Goal: Task Accomplishment & Management: Manage account settings

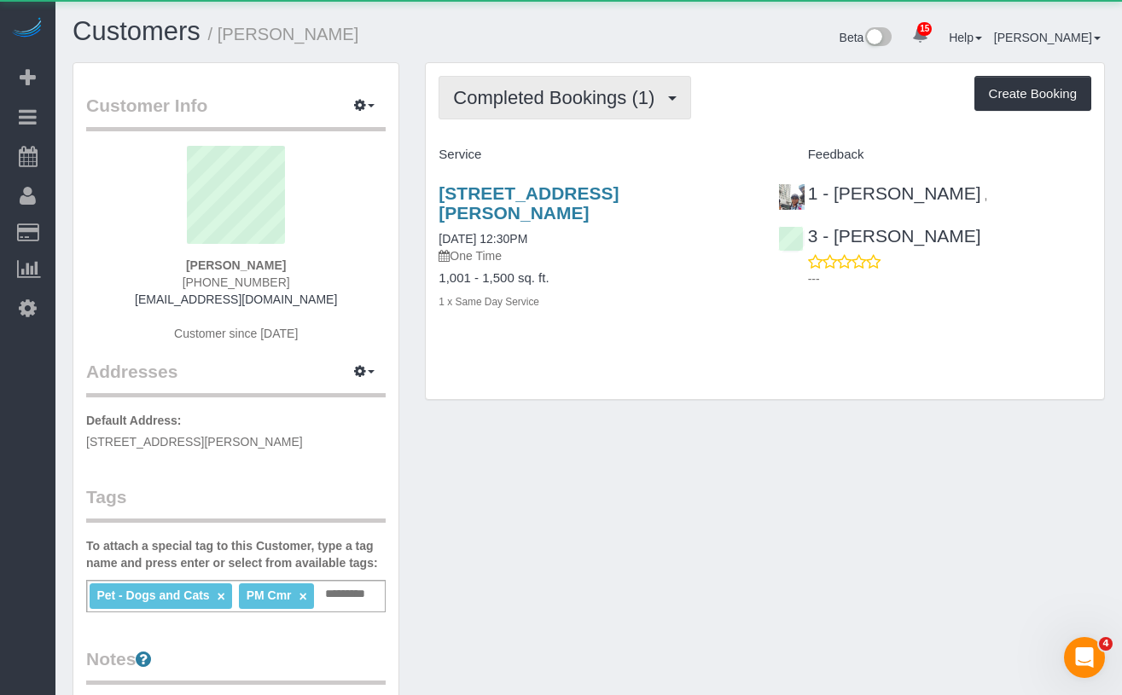
click at [531, 109] on button "Completed Bookings (1)" at bounding box center [564, 97] width 252 height 43
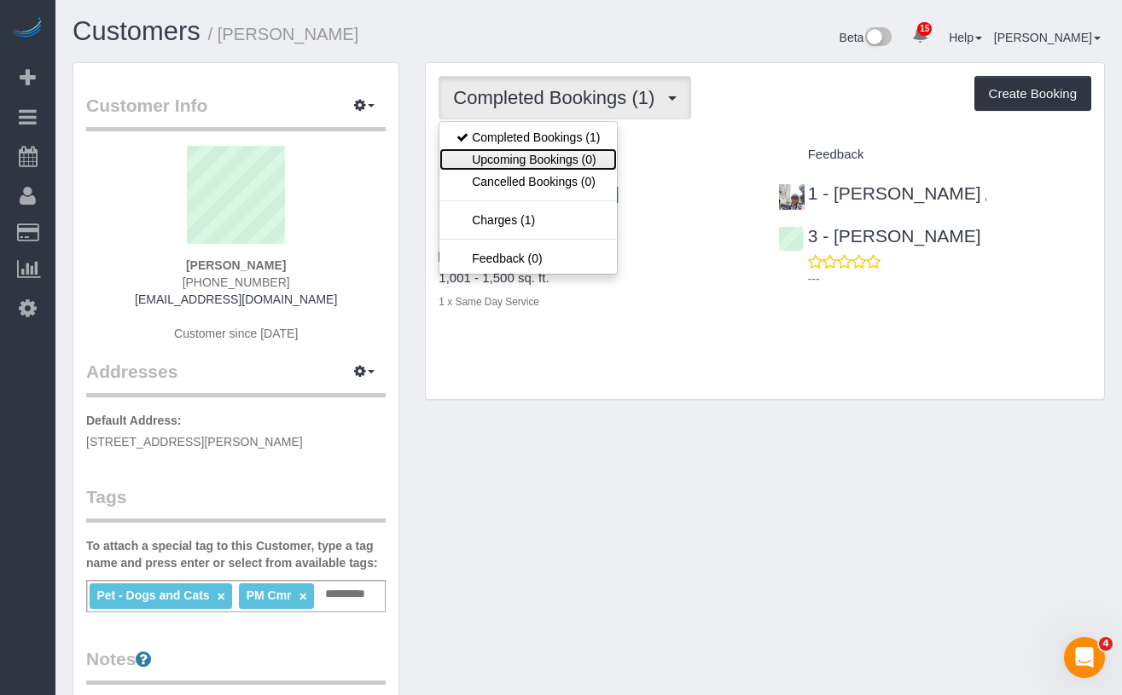
click at [558, 157] on link "Upcoming Bookings (0)" at bounding box center [527, 159] width 177 height 22
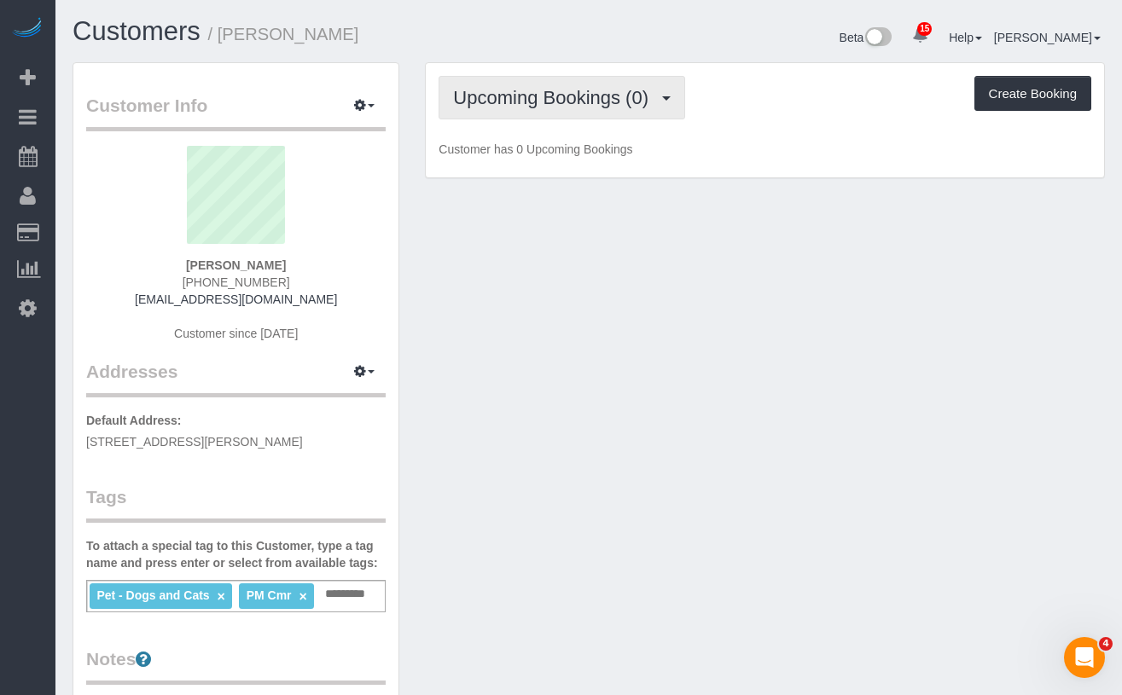
click at [519, 82] on button "Upcoming Bookings (0)" at bounding box center [561, 97] width 246 height 43
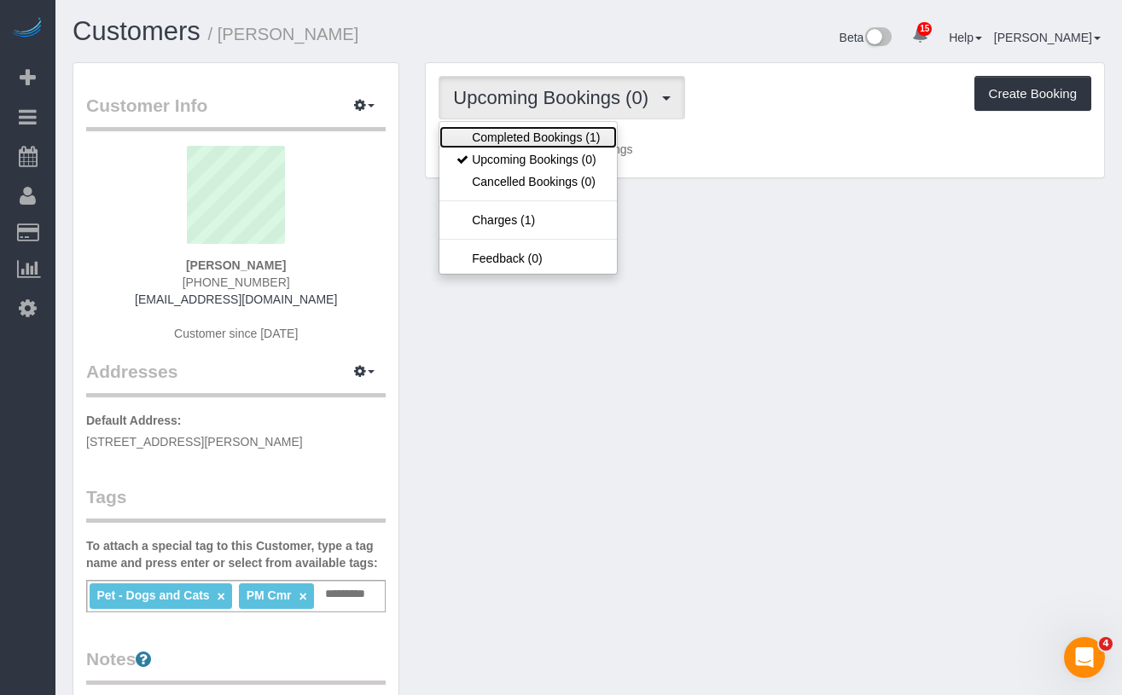
click at [573, 141] on link "Completed Bookings (1)" at bounding box center [527, 137] width 177 height 22
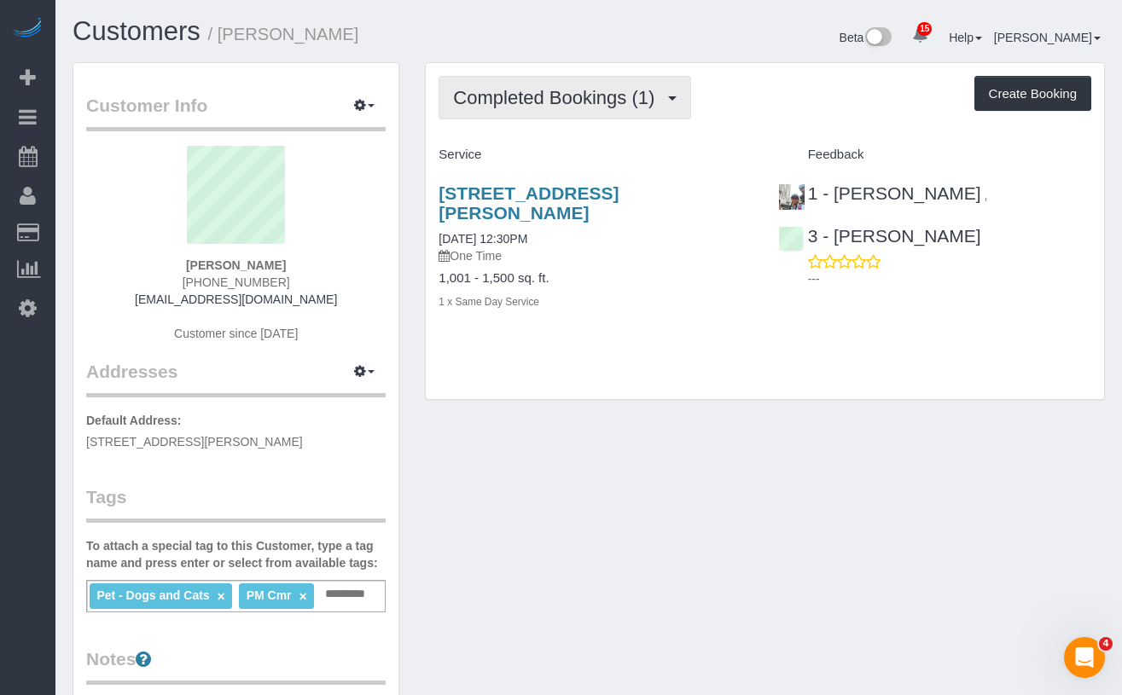
click at [543, 96] on span "Completed Bookings (1)" at bounding box center [558, 97] width 210 height 21
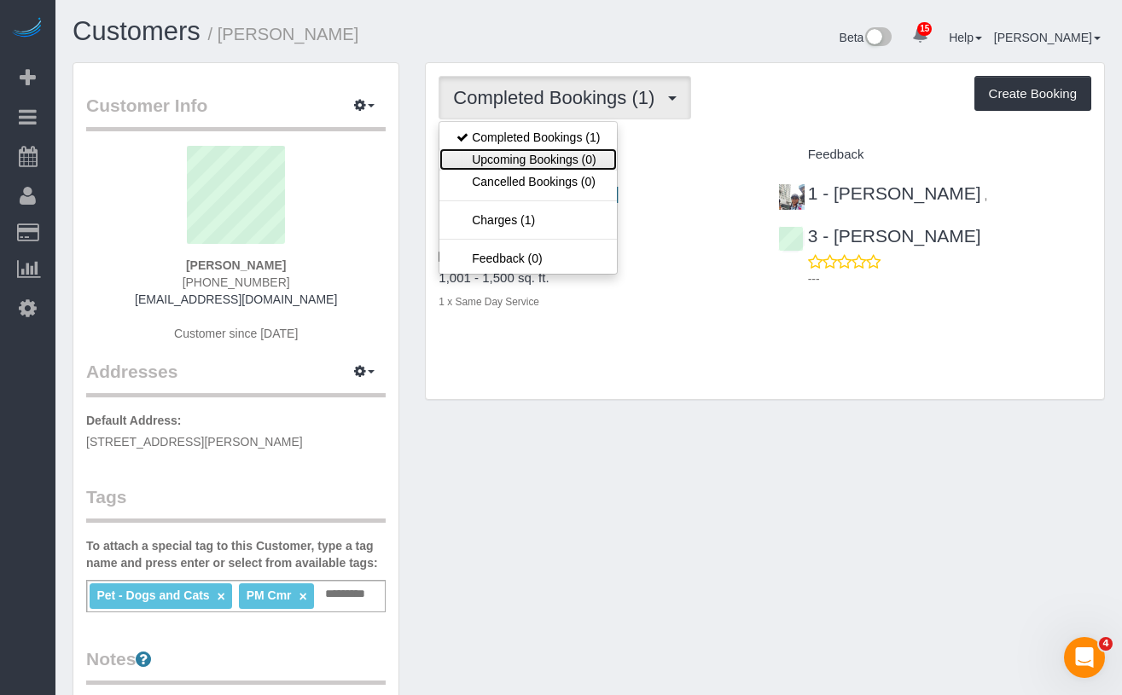
click at [573, 149] on link "Upcoming Bookings (0)" at bounding box center [527, 159] width 177 height 22
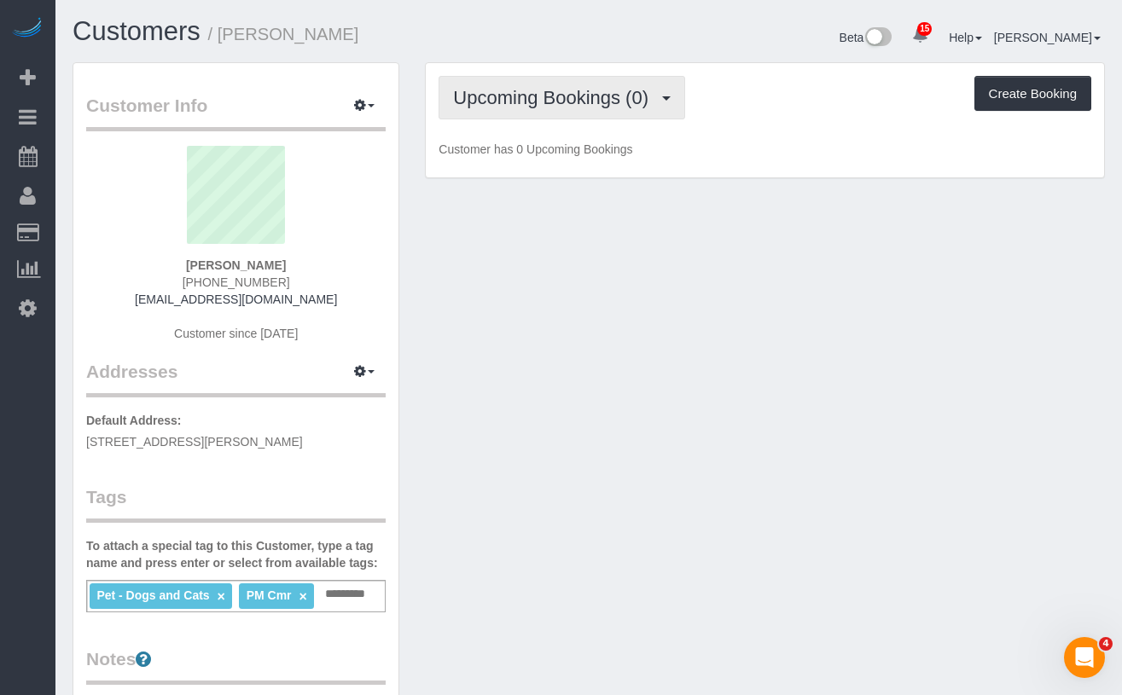
click at [536, 117] on button "Upcoming Bookings (0)" at bounding box center [561, 97] width 246 height 43
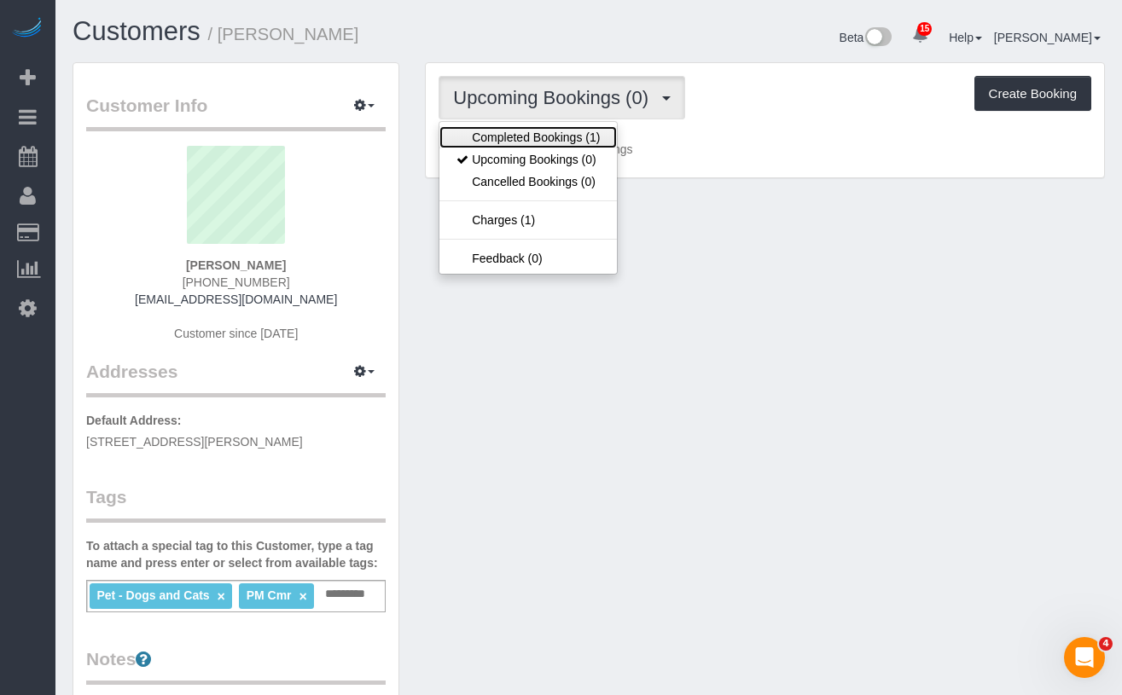
click at [566, 136] on link "Completed Bookings (1)" at bounding box center [527, 137] width 177 height 22
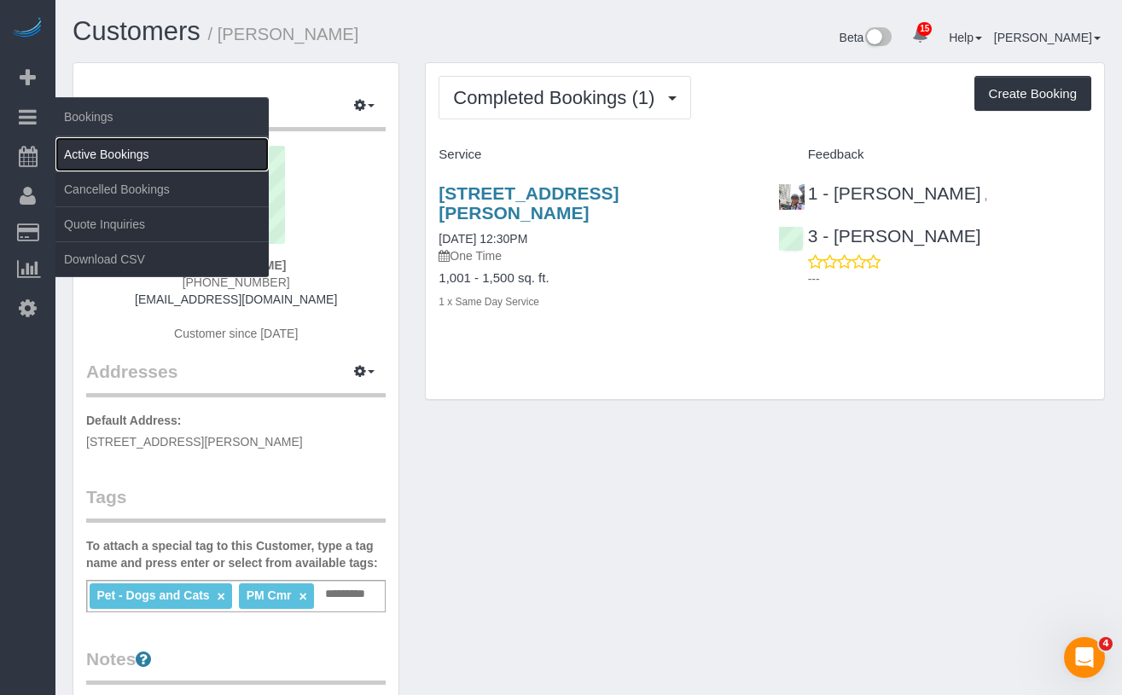
click at [72, 152] on link "Active Bookings" at bounding box center [161, 154] width 213 height 34
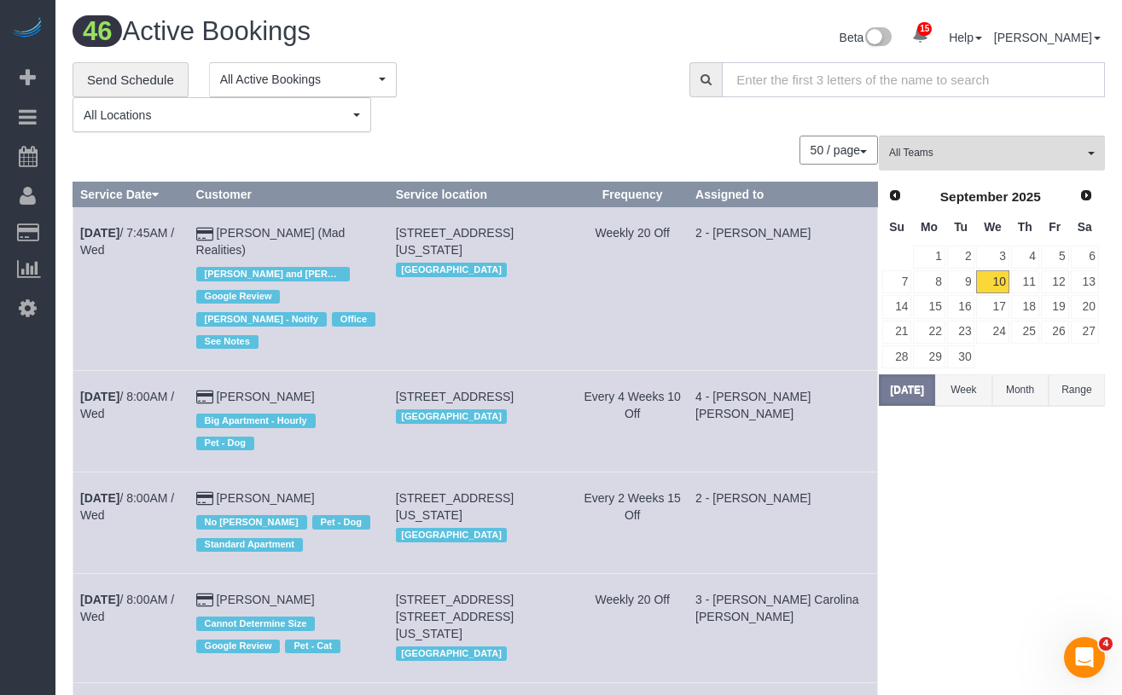
click at [791, 75] on input "text" at bounding box center [913, 79] width 383 height 35
paste input "[STREET_ADDRESS][US_STATE]"
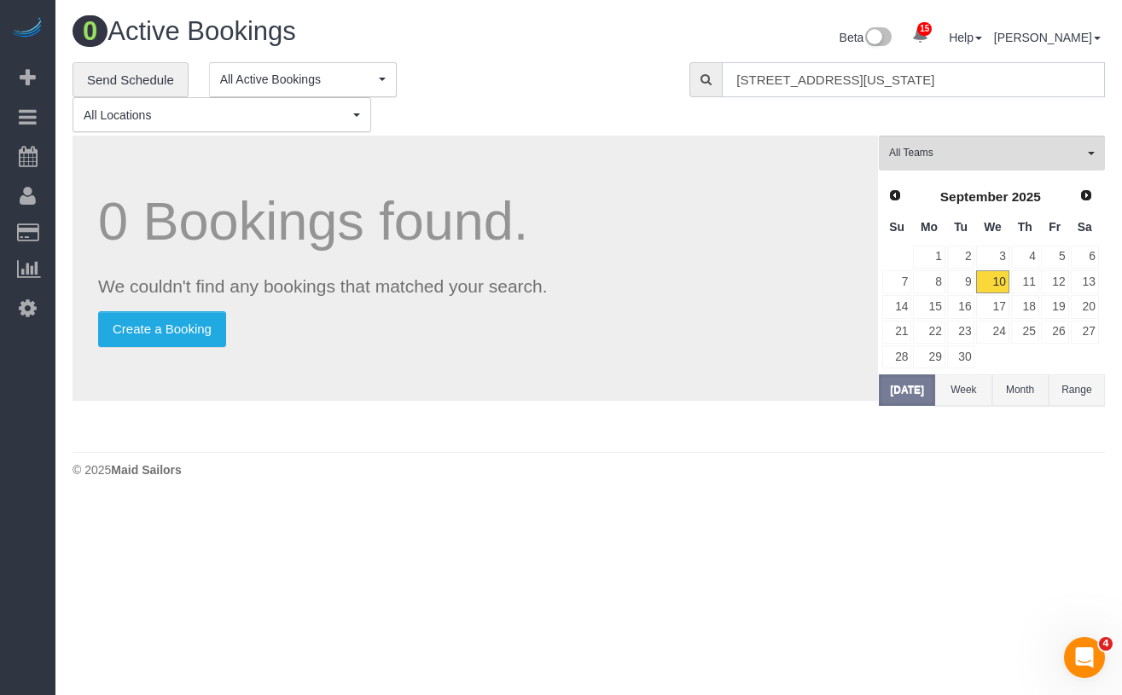
click at [824, 78] on input "[STREET_ADDRESS][US_STATE]" at bounding box center [913, 79] width 383 height 35
drag, startPoint x: 1006, startPoint y: 79, endPoint x: 872, endPoint y: 83, distance: 133.9
click at [872, 83] on input "[STREET_ADDRESS][US_STATE]" at bounding box center [913, 79] width 383 height 35
drag, startPoint x: 867, startPoint y: 83, endPoint x: 826, endPoint y: 84, distance: 41.8
click at [826, 84] on input "[STREET_ADDRESS]" at bounding box center [913, 79] width 383 height 35
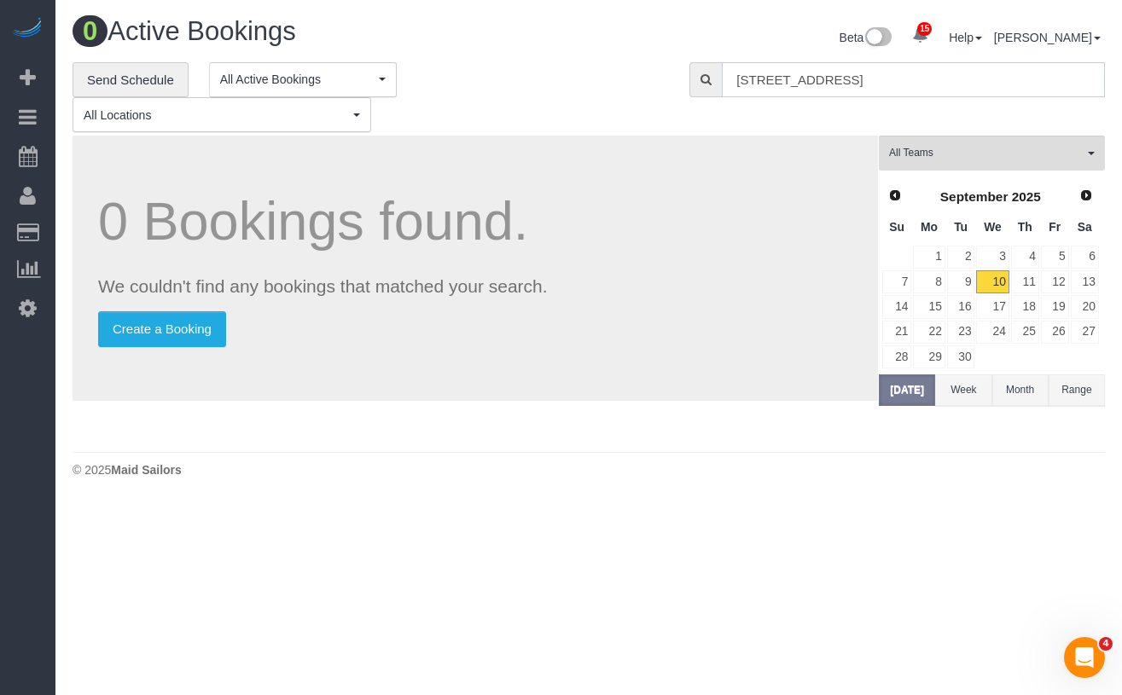
type input "[STREET_ADDRESS]"
click at [976, 146] on span "All Teams" at bounding box center [986, 153] width 194 height 14
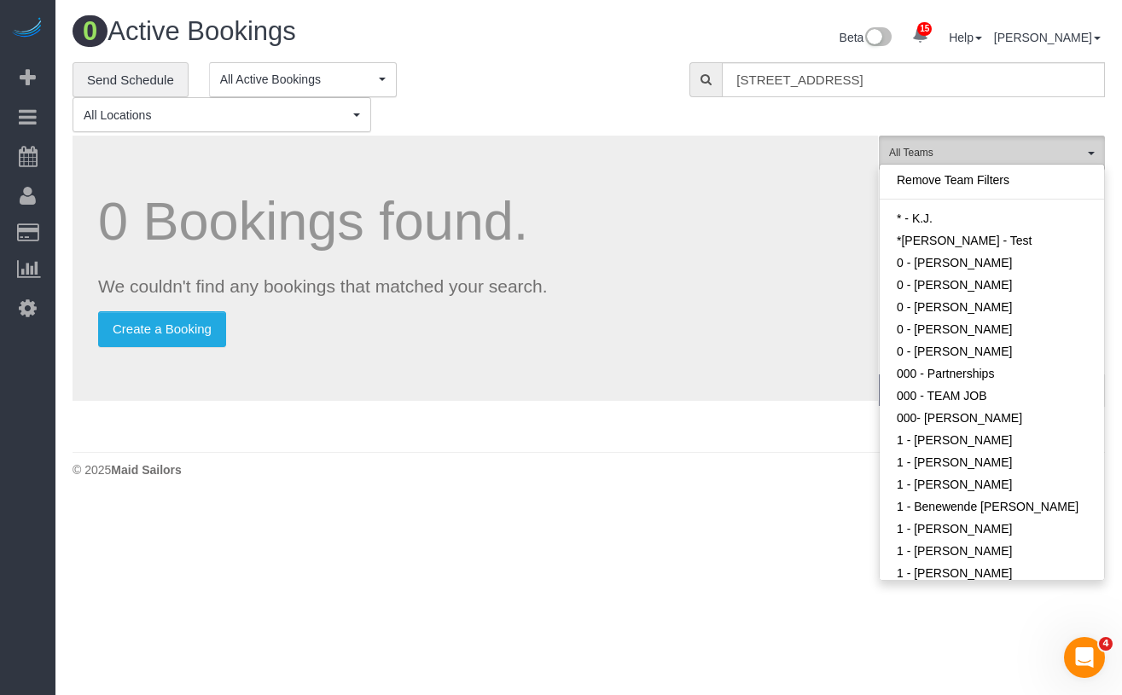
click at [976, 146] on span "All Teams" at bounding box center [986, 153] width 194 height 14
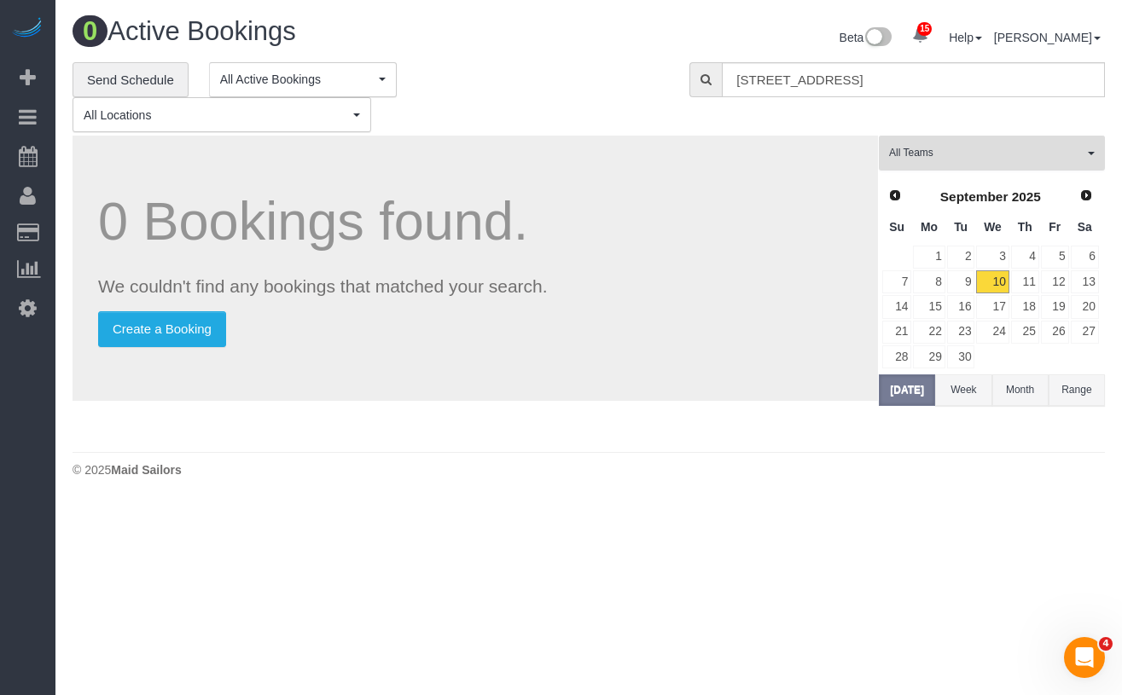
click at [948, 150] on span "All Teams" at bounding box center [986, 153] width 194 height 14
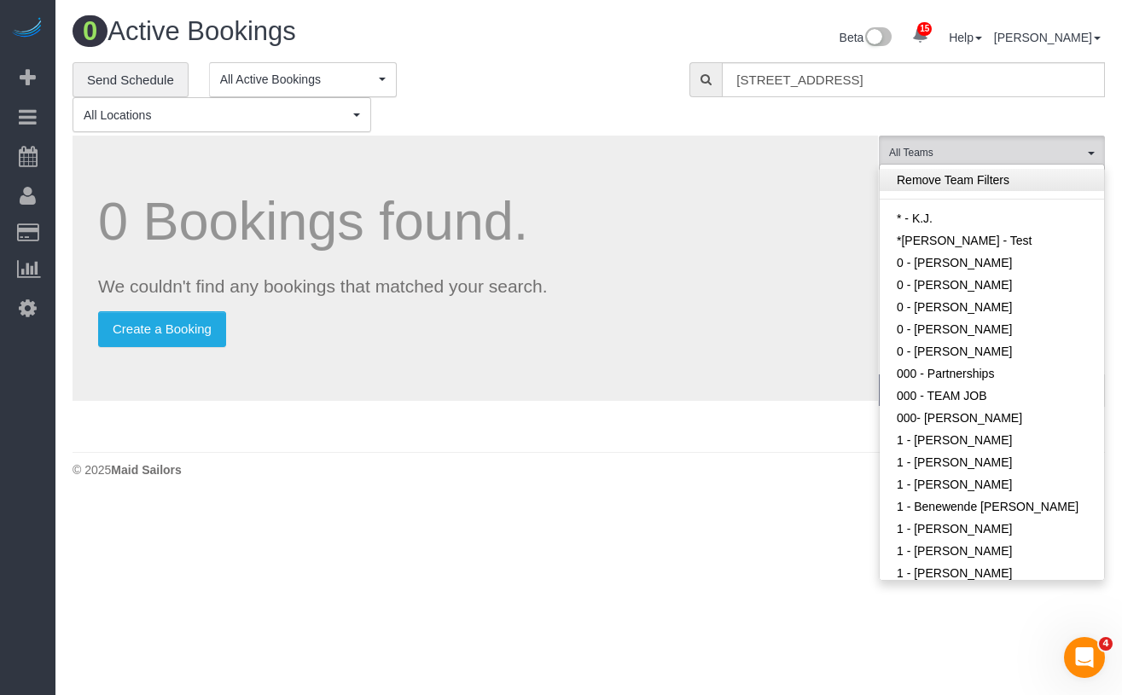
click at [963, 185] on link "Remove Team Filters" at bounding box center [991, 180] width 224 height 22
click at [729, 476] on div "© 2025 Maid Sailors" at bounding box center [588, 469] width 1032 height 17
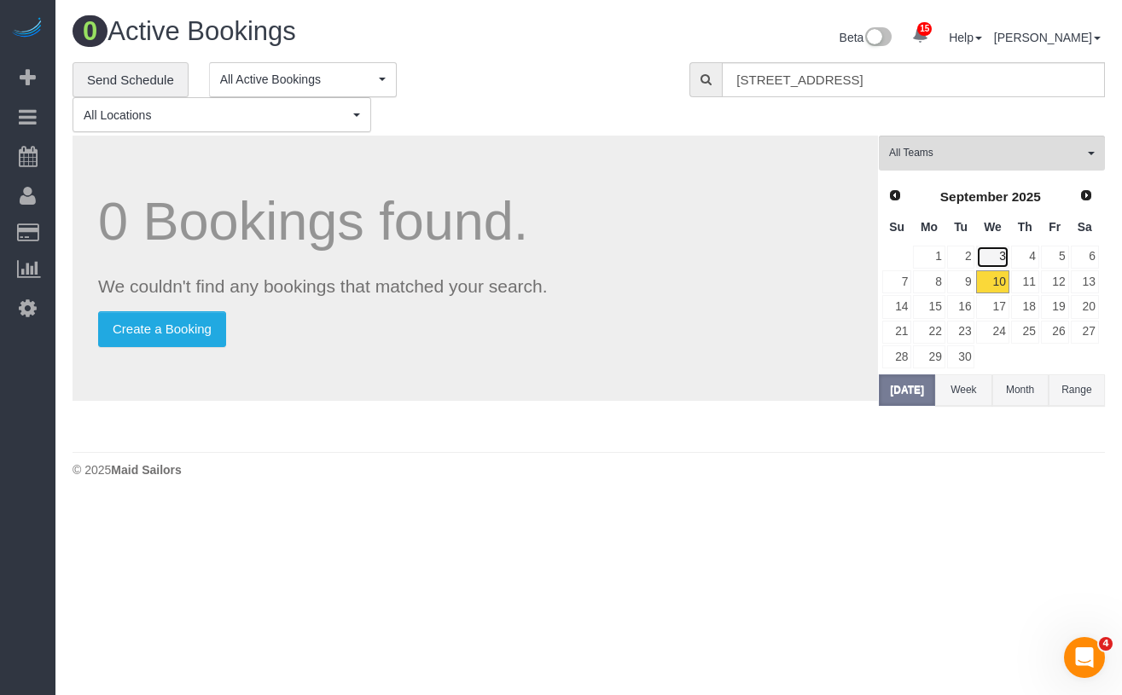
click at [997, 258] on link "3" at bounding box center [992, 257] width 32 height 23
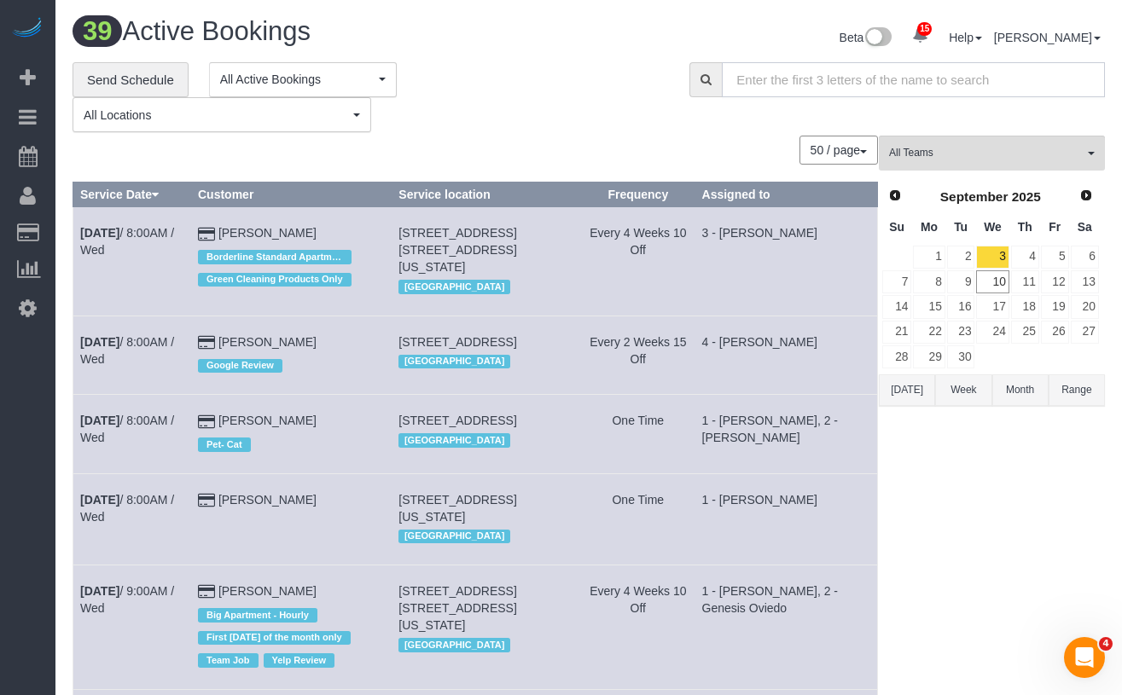
click at [811, 76] on input "text" at bounding box center [913, 79] width 383 height 35
paste input "[STREET_ADDRESS][US_STATE]"
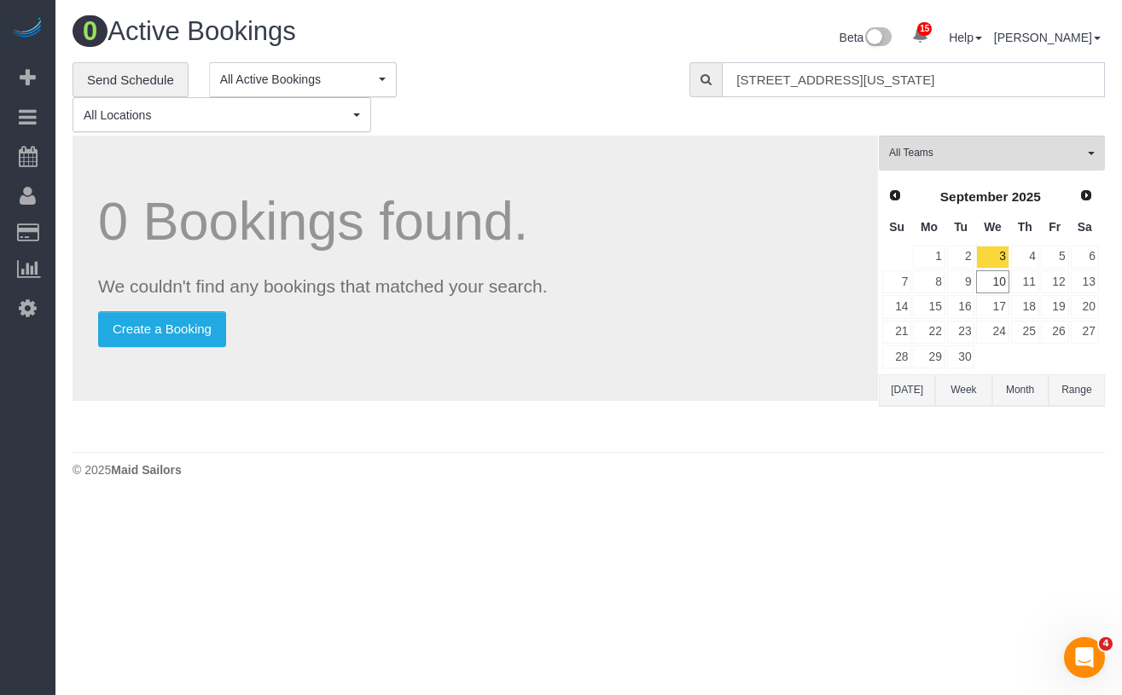
drag, startPoint x: 994, startPoint y: 80, endPoint x: 836, endPoint y: 81, distance: 157.8
click at [836, 81] on input "[STREET_ADDRESS][US_STATE]" at bounding box center [913, 79] width 383 height 35
type input "[STREET_ADDRESS]"
click at [998, 261] on link "3" at bounding box center [992, 257] width 32 height 23
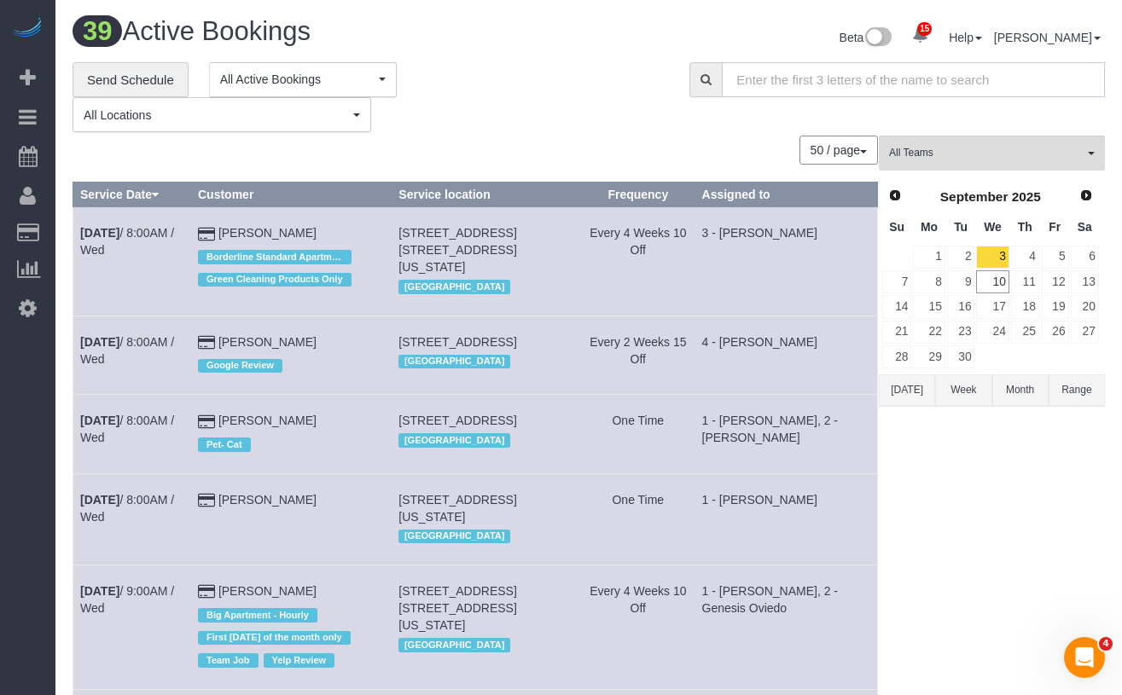
drag, startPoint x: 746, startPoint y: 78, endPoint x: 805, endPoint y: 86, distance: 59.3
click at [749, 78] on input "text" at bounding box center [913, 79] width 383 height 35
paste input "[STREET_ADDRESS][US_STATE]"
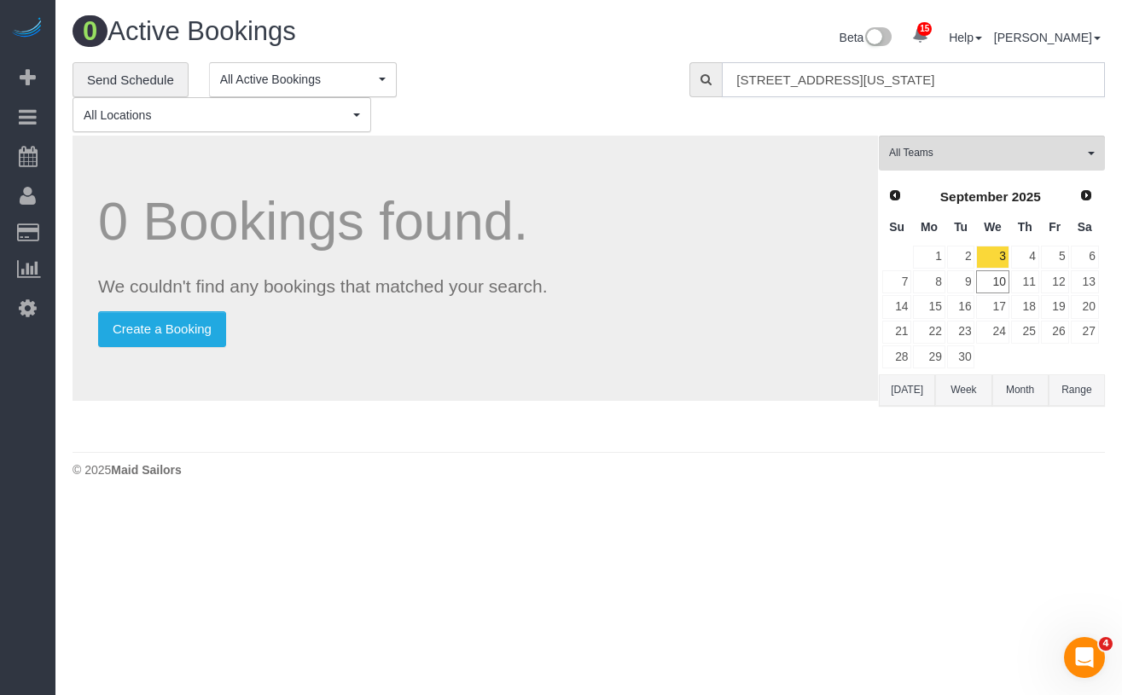
drag, startPoint x: 957, startPoint y: 79, endPoint x: 807, endPoint y: 81, distance: 150.1
click at [807, 81] on input "[STREET_ADDRESS][US_STATE]" at bounding box center [913, 79] width 383 height 35
type input "[STREET_ADDRESS]"
click at [814, 88] on input "[STREET_ADDRESS]" at bounding box center [913, 79] width 383 height 35
click at [826, 84] on input "[STREET_ADDRESS]" at bounding box center [913, 79] width 383 height 35
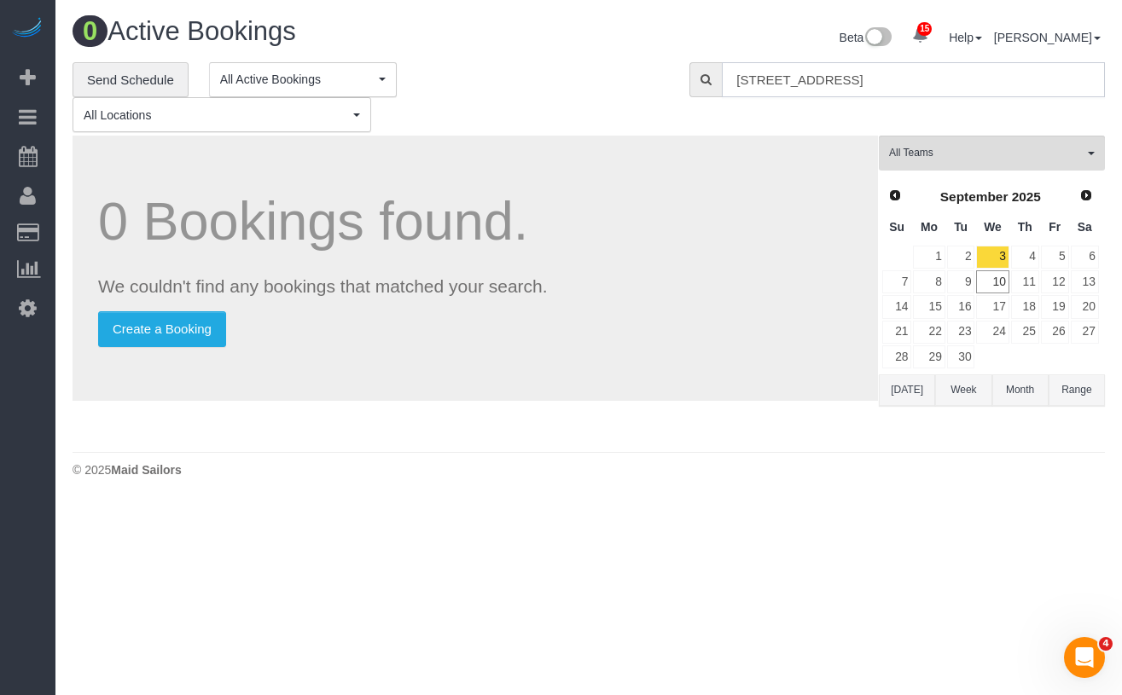
click at [849, 73] on input "[STREET_ADDRESS]" at bounding box center [913, 79] width 383 height 35
click at [232, 116] on span "All Locations" at bounding box center [216, 115] width 265 height 17
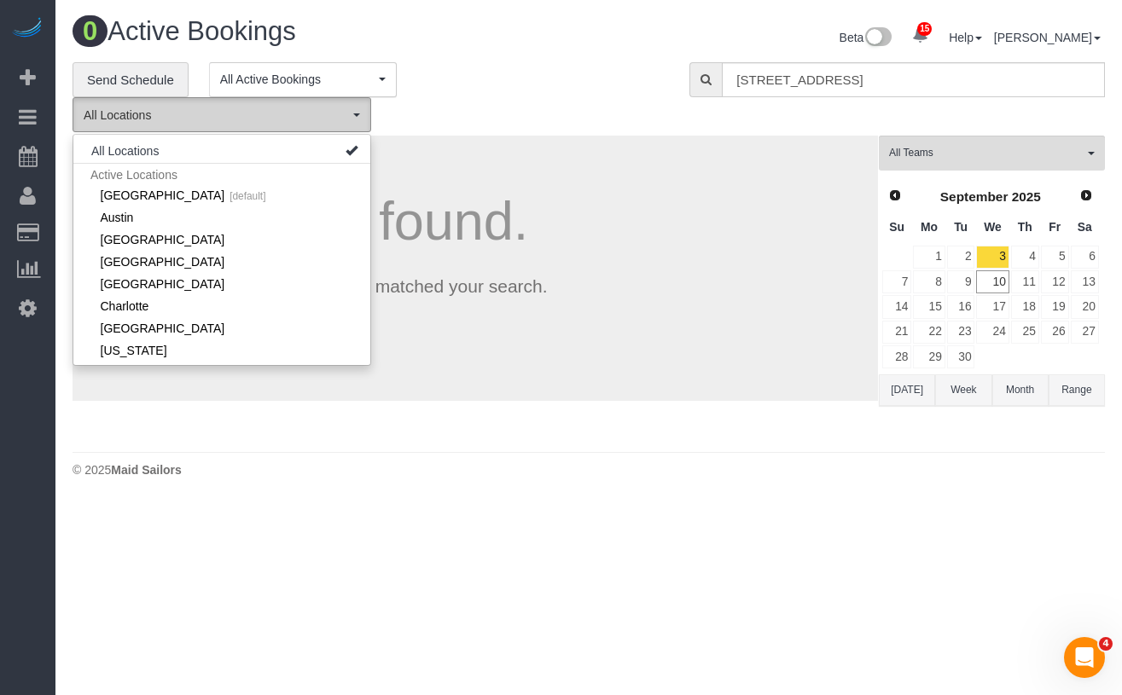
click at [232, 116] on span "All Locations" at bounding box center [216, 115] width 265 height 17
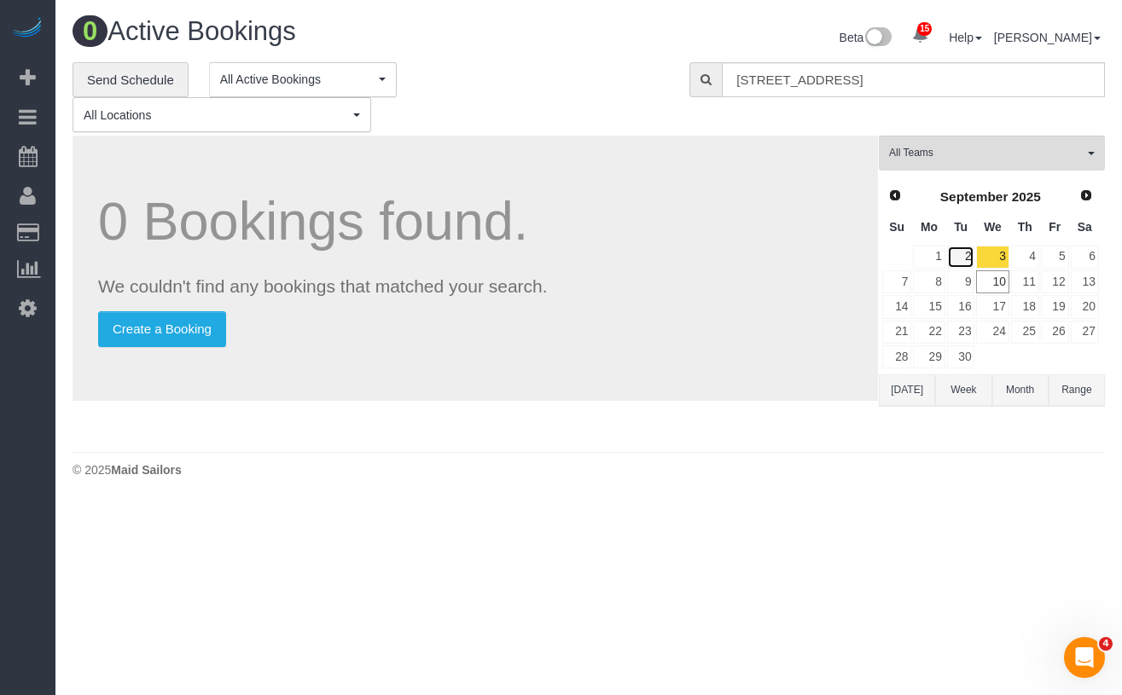
click at [960, 258] on link "2" at bounding box center [961, 257] width 28 height 23
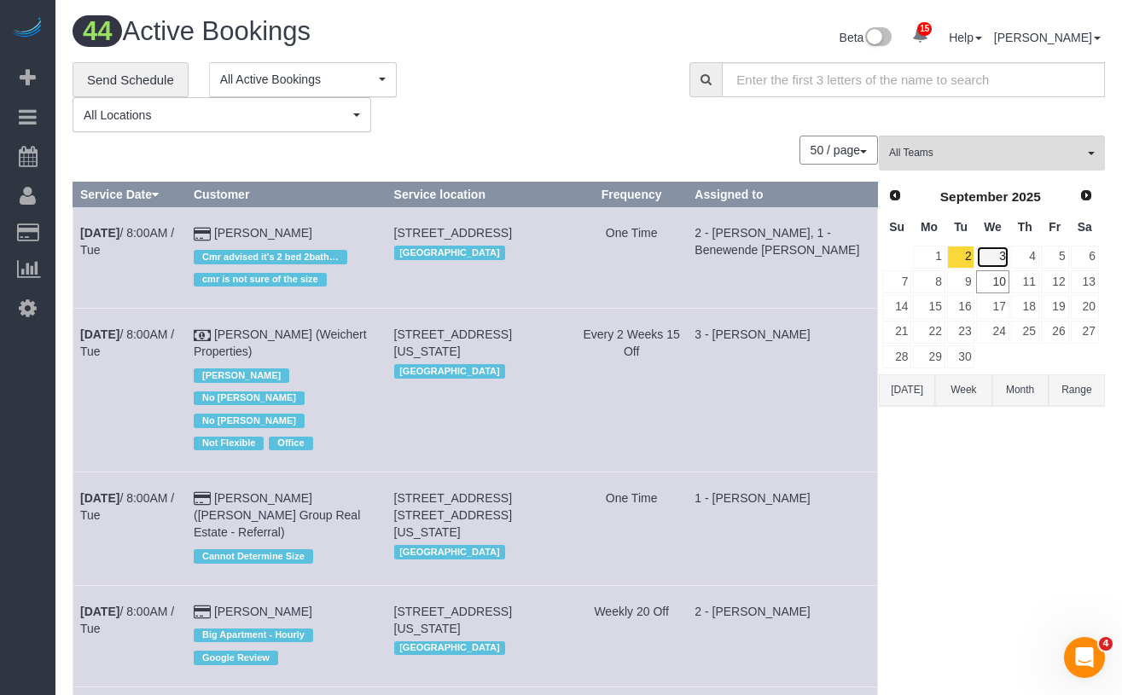
click at [986, 254] on link "3" at bounding box center [992, 257] width 32 height 23
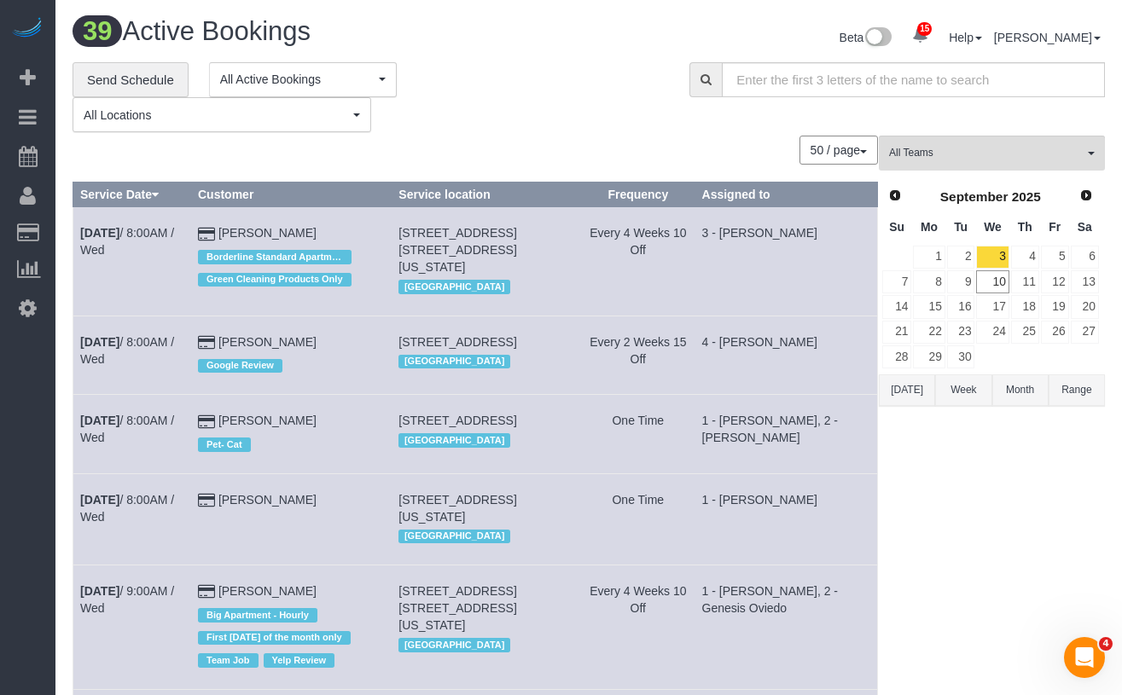
click at [868, 146] on button "50 / page" at bounding box center [838, 150] width 78 height 29
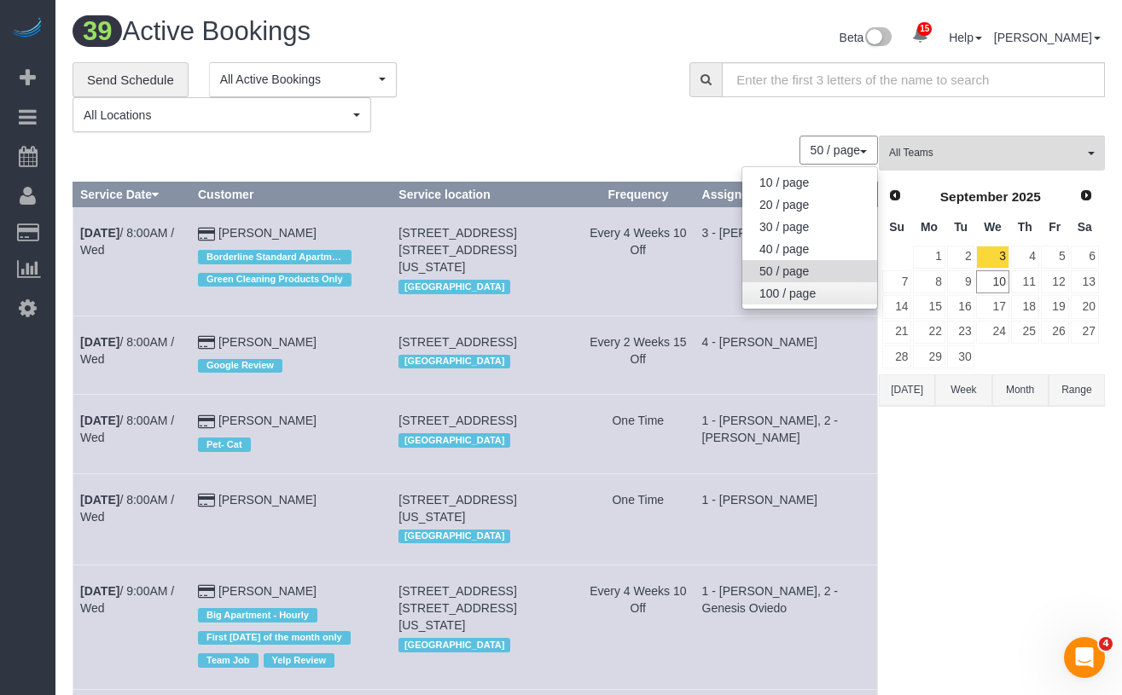
click at [801, 292] on link "100 / page" at bounding box center [809, 293] width 135 height 22
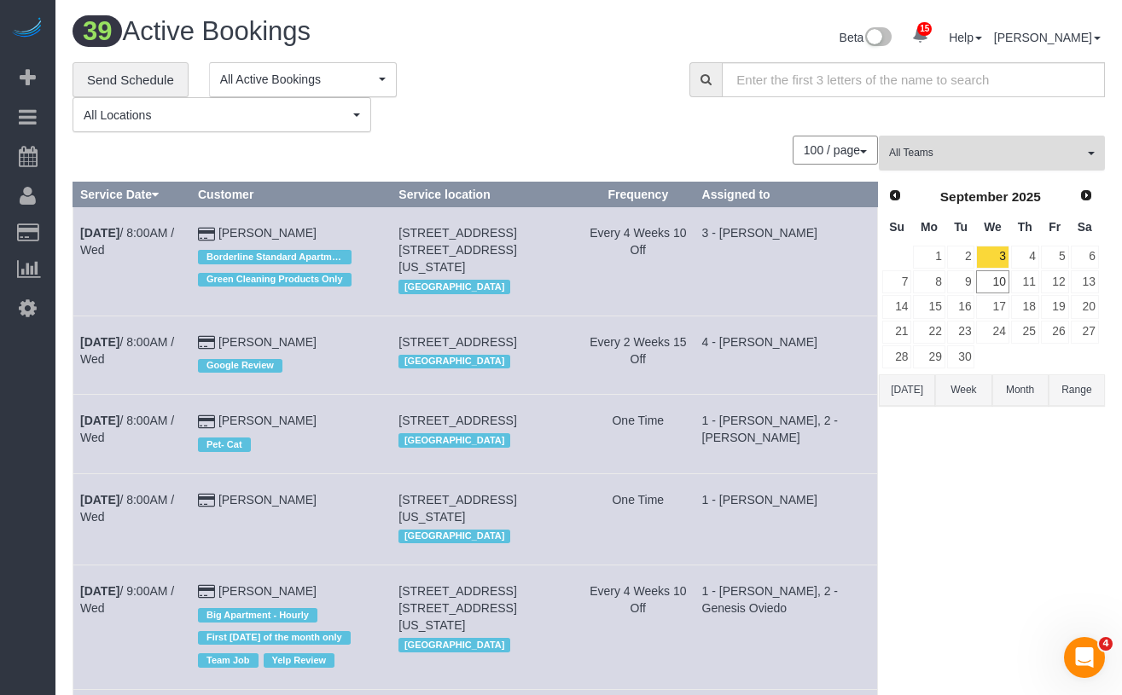
click at [973, 159] on span "All Teams" at bounding box center [986, 153] width 194 height 14
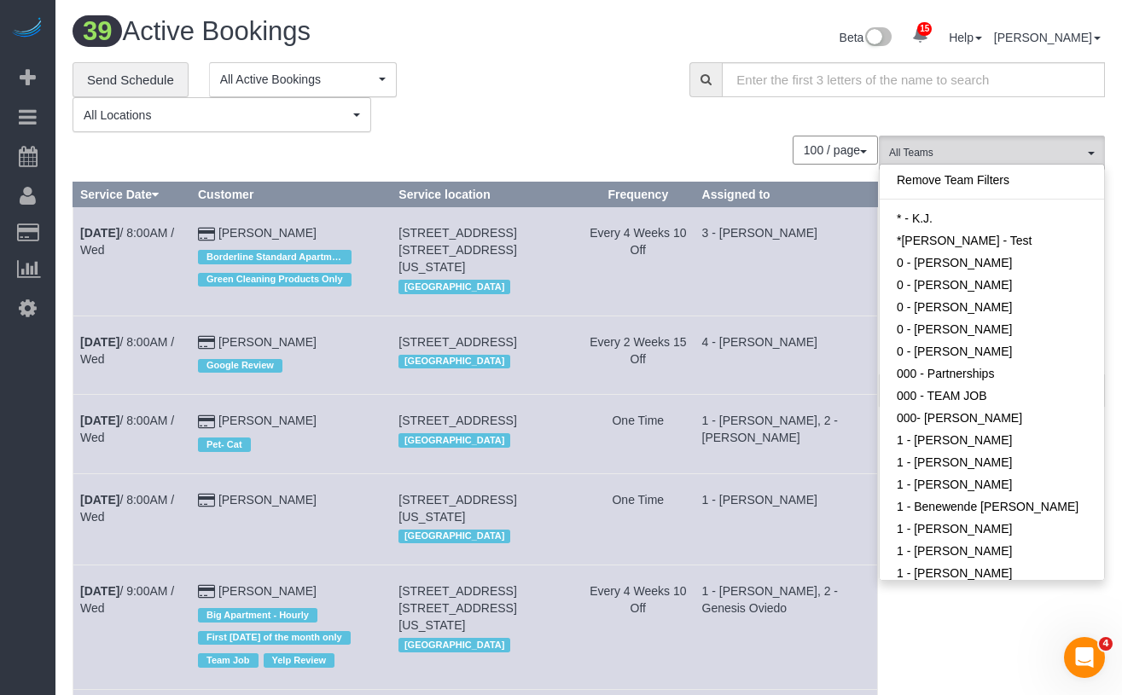
click at [653, 130] on div "**********" at bounding box center [367, 97] width 591 height 71
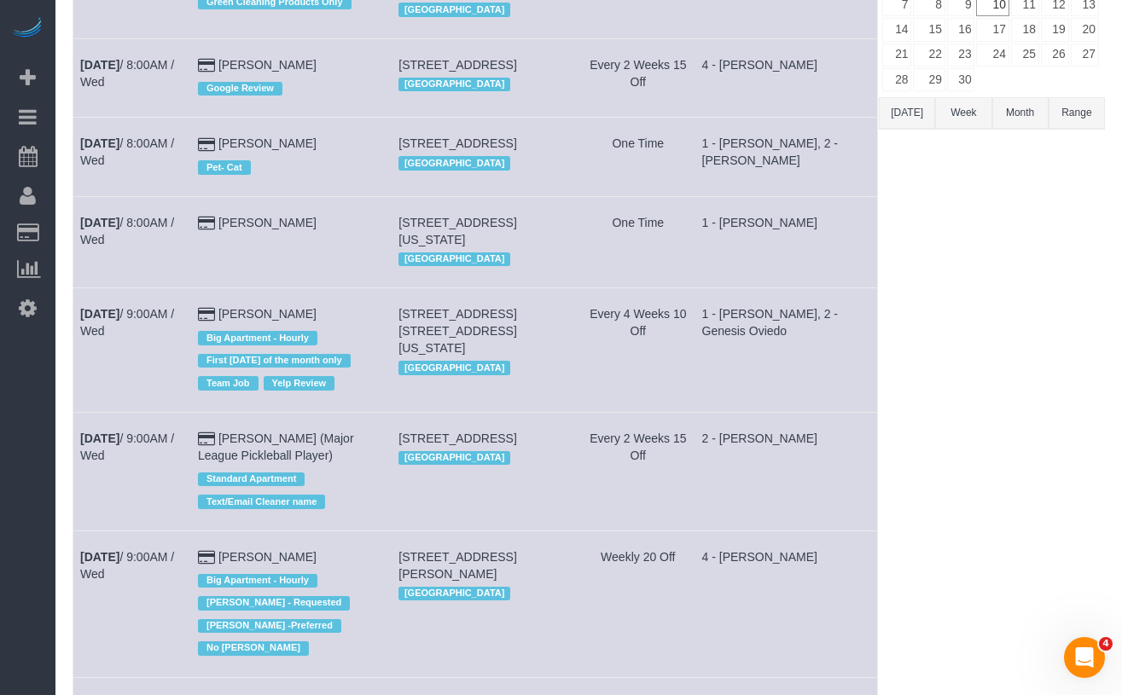
scroll to position [3707, 0]
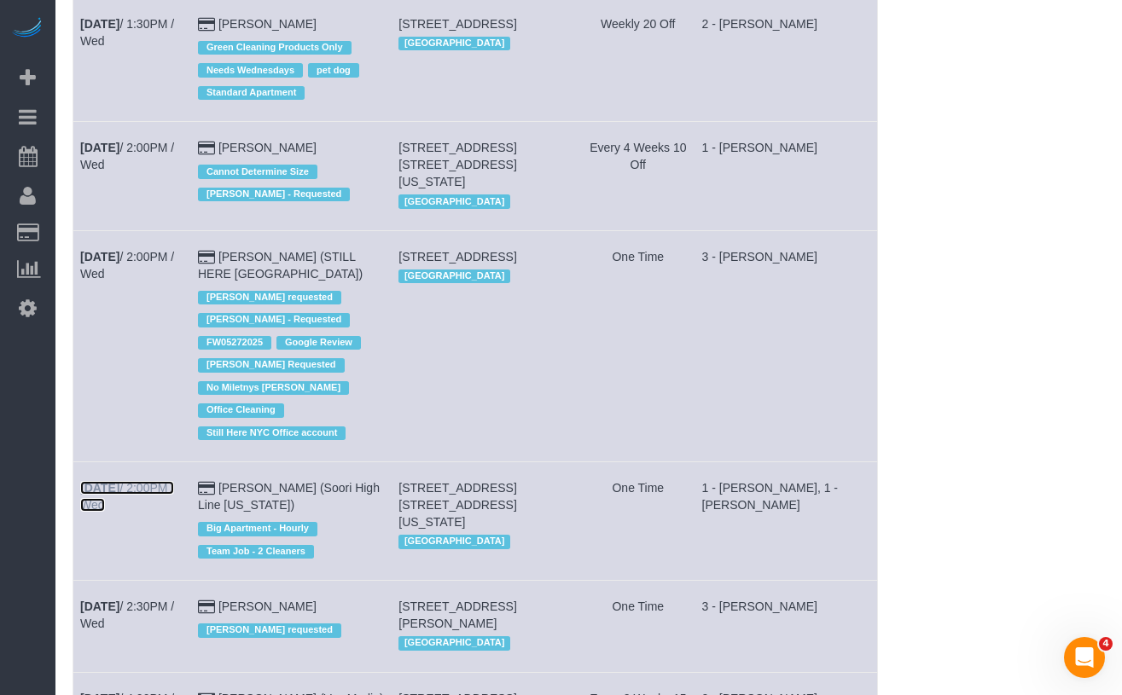
click at [137, 481] on link "[DATE] 2:00PM / Wed" at bounding box center [127, 496] width 94 height 31
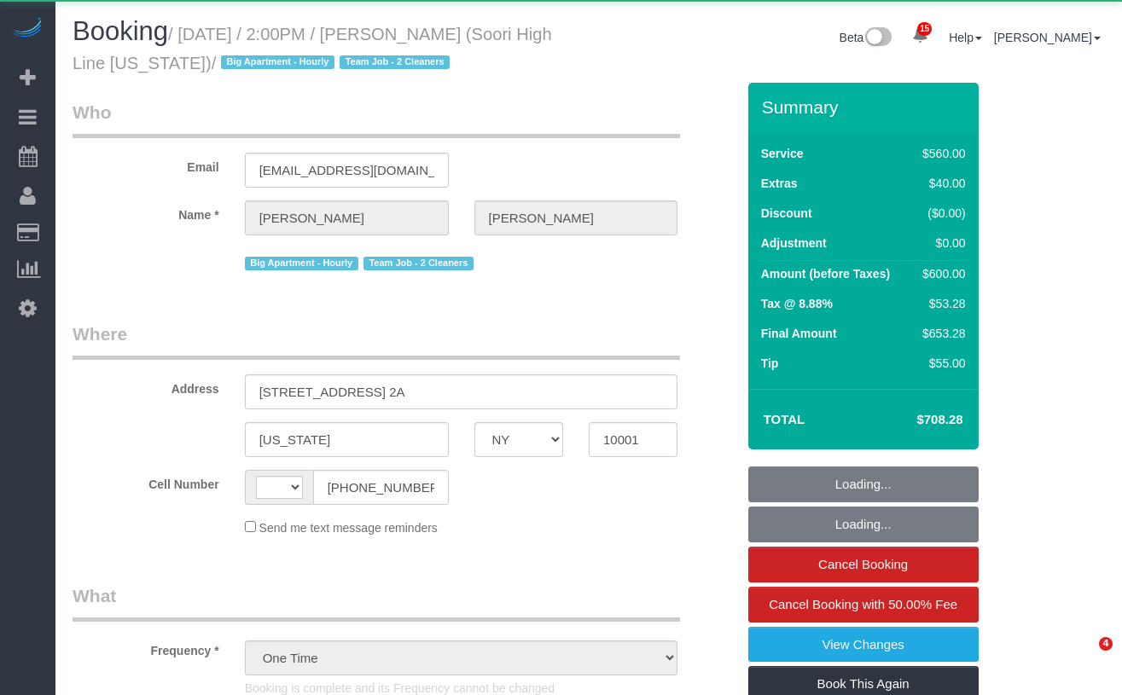
select select "NY"
select select "string:[GEOGRAPHIC_DATA]"
select select "210"
select select "number:57"
select select "number:74"
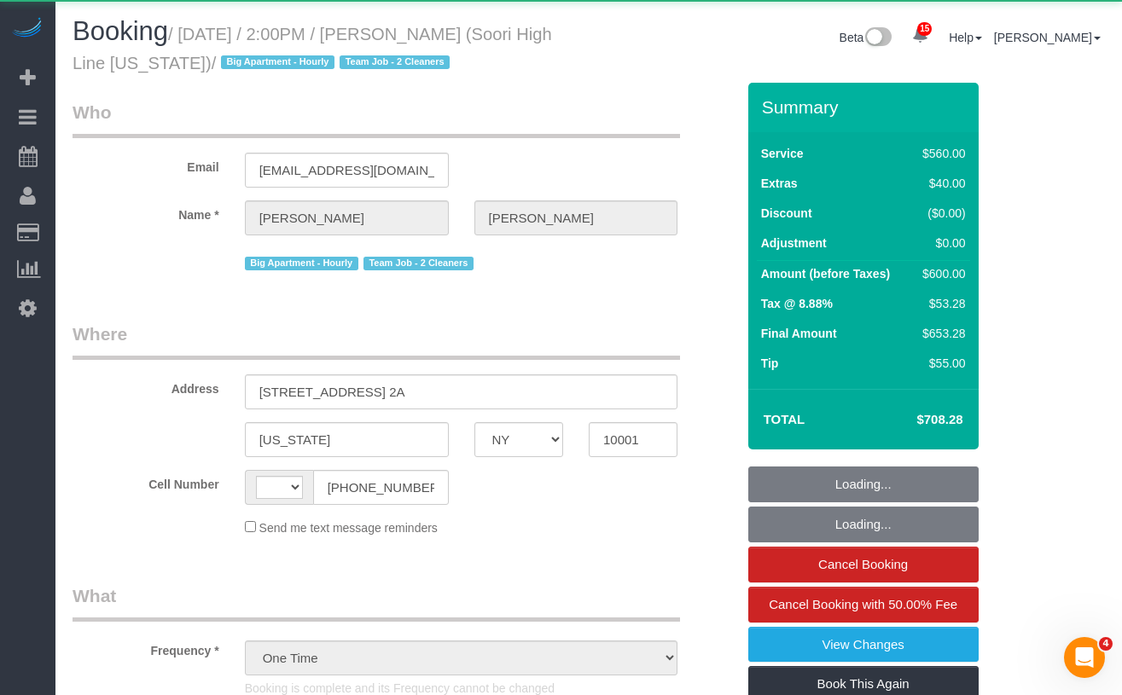
select select "number:15"
select select "number:6"
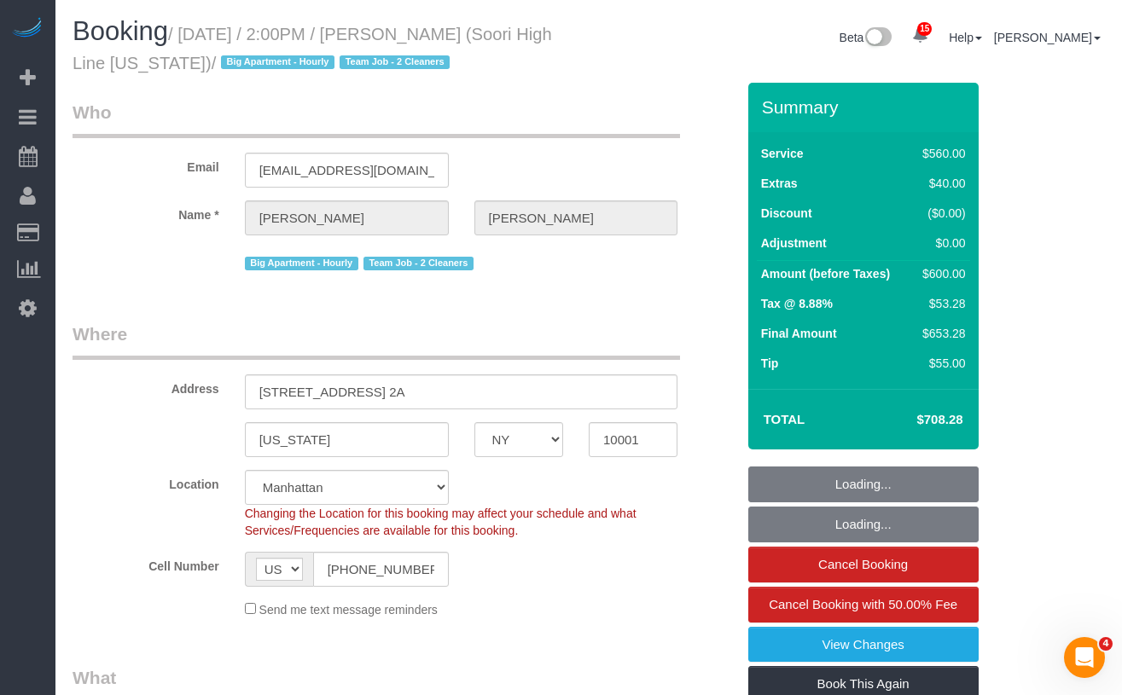
select select "object:1014"
select select "string:stripe-pm_1S2nb74VGloSiKo7818leay8"
select select "spot1"
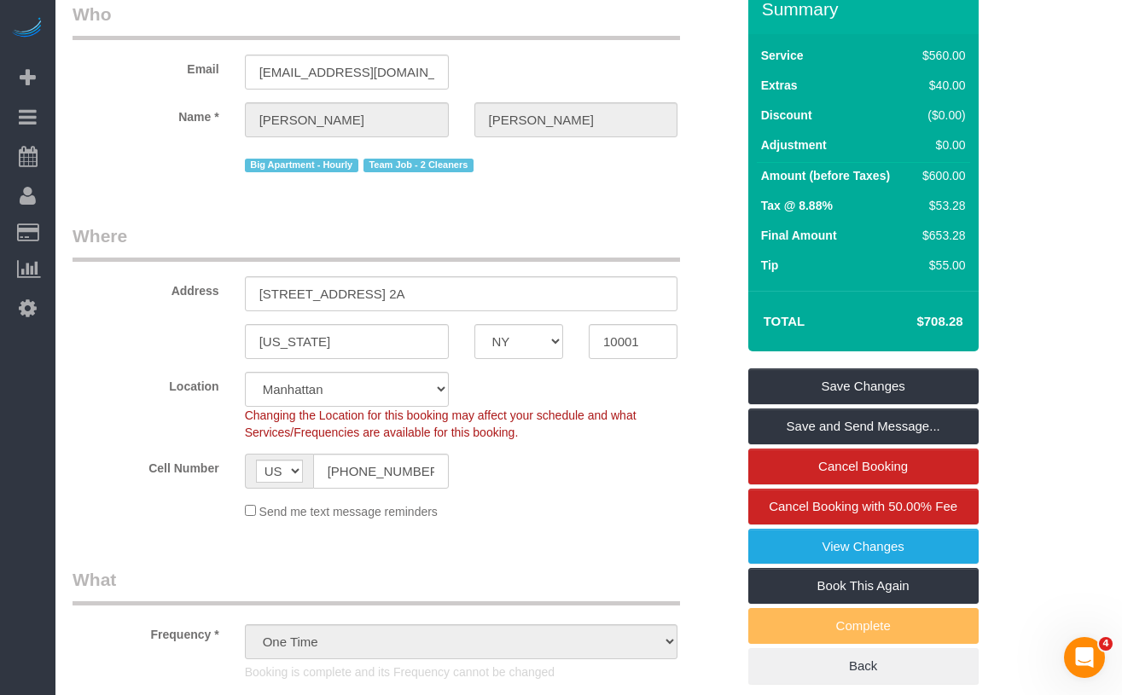
scroll to position [100, 0]
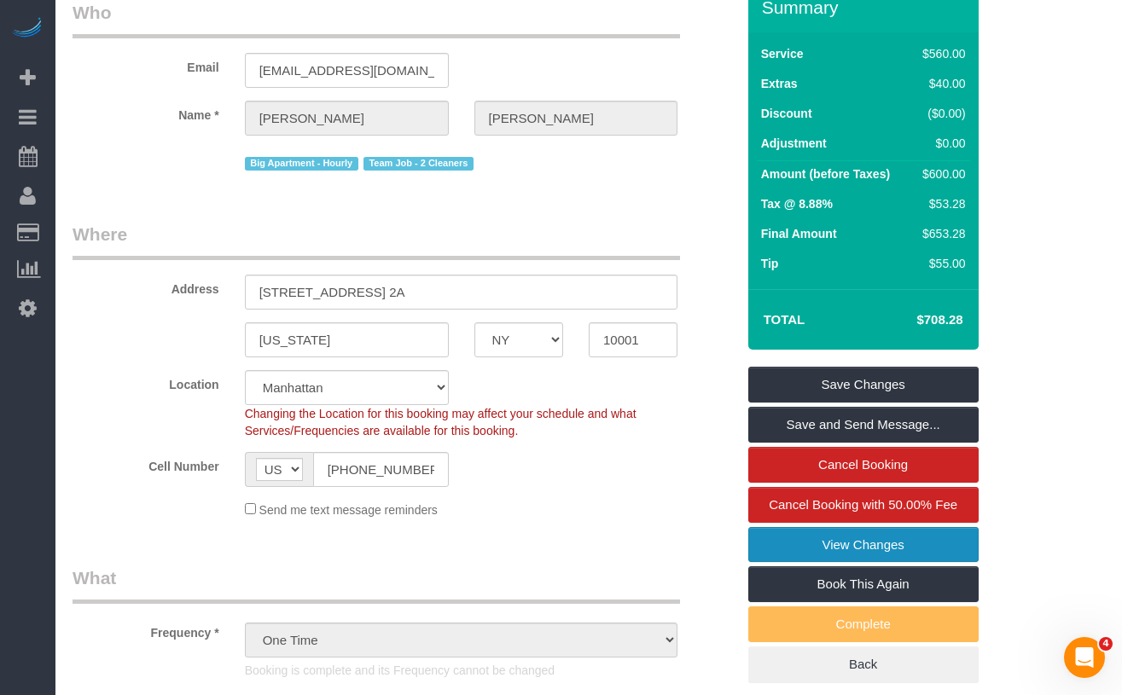
click at [907, 553] on link "View Changes" at bounding box center [863, 545] width 230 height 36
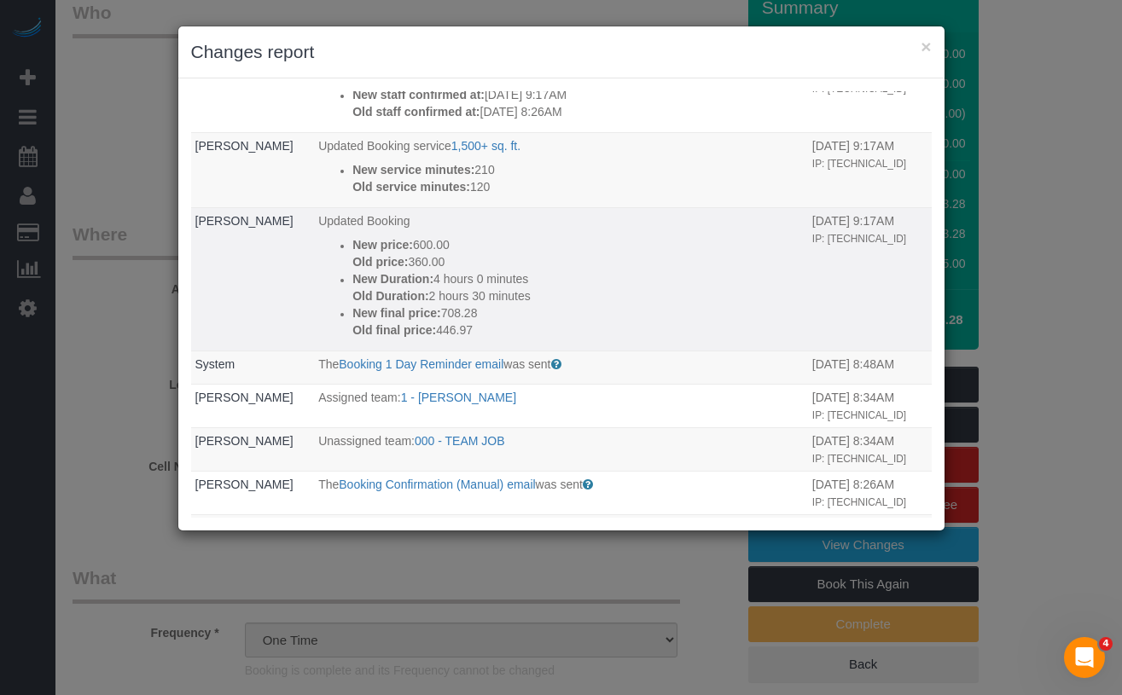
scroll to position [965, 0]
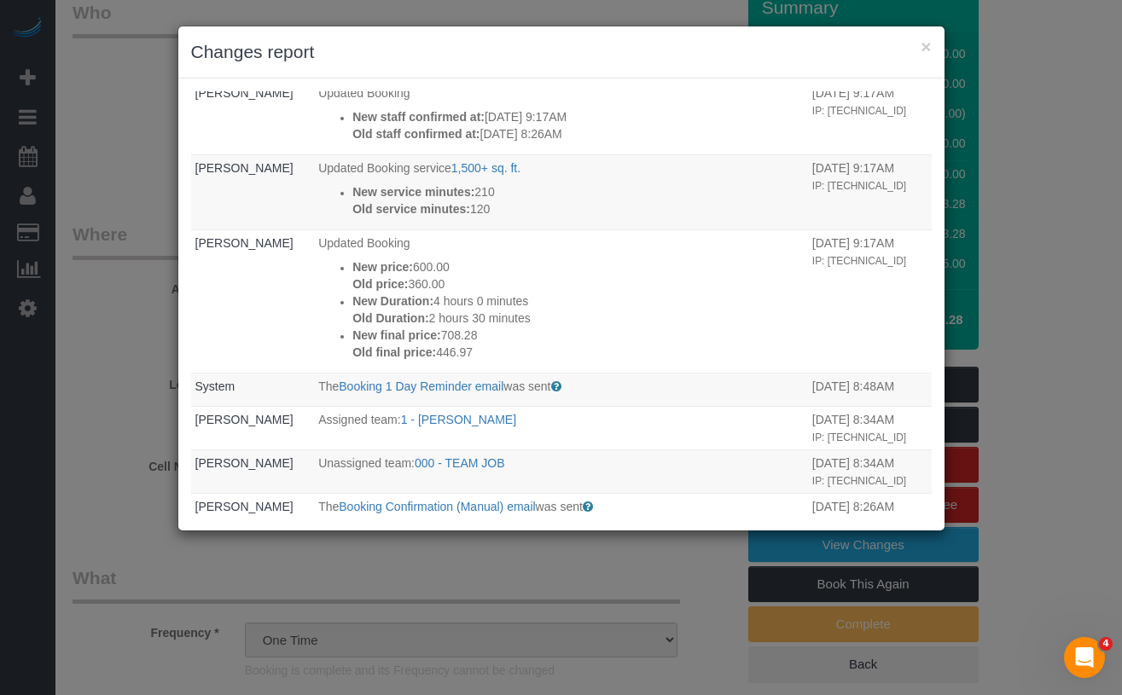
click at [84, 303] on div "× Changes report Who What When System The Booking Rating email was sent Sent to…" at bounding box center [561, 347] width 1122 height 695
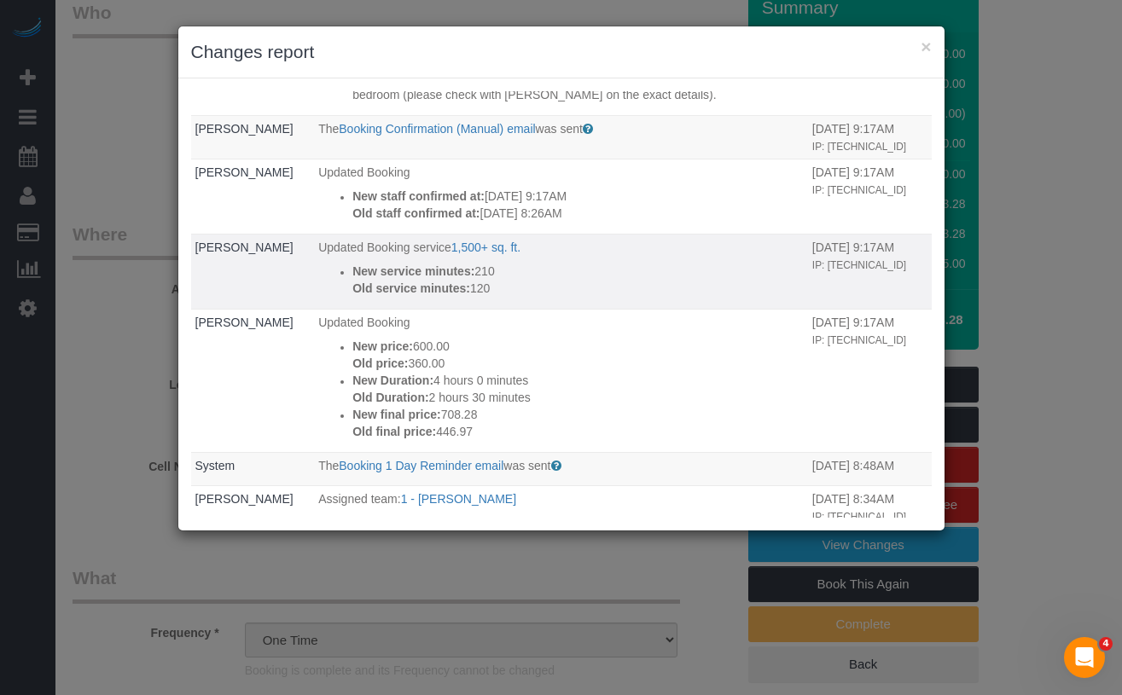
scroll to position [777, 0]
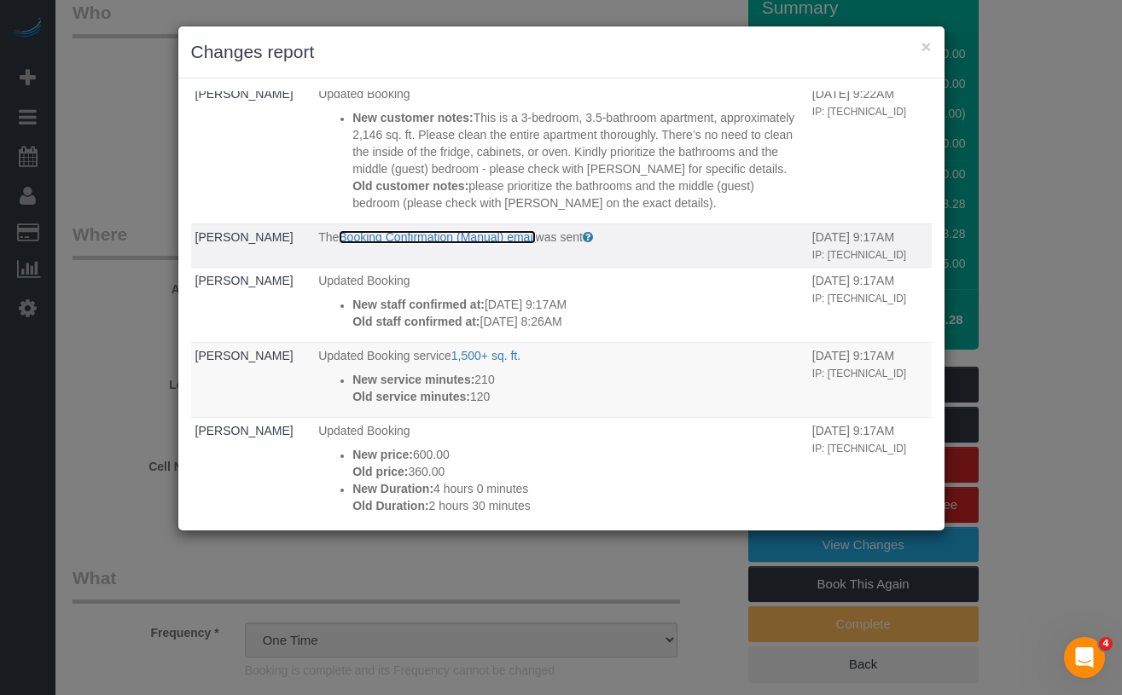
click at [424, 244] on link "Booking Confirmation (Manual) email" at bounding box center [437, 237] width 196 height 14
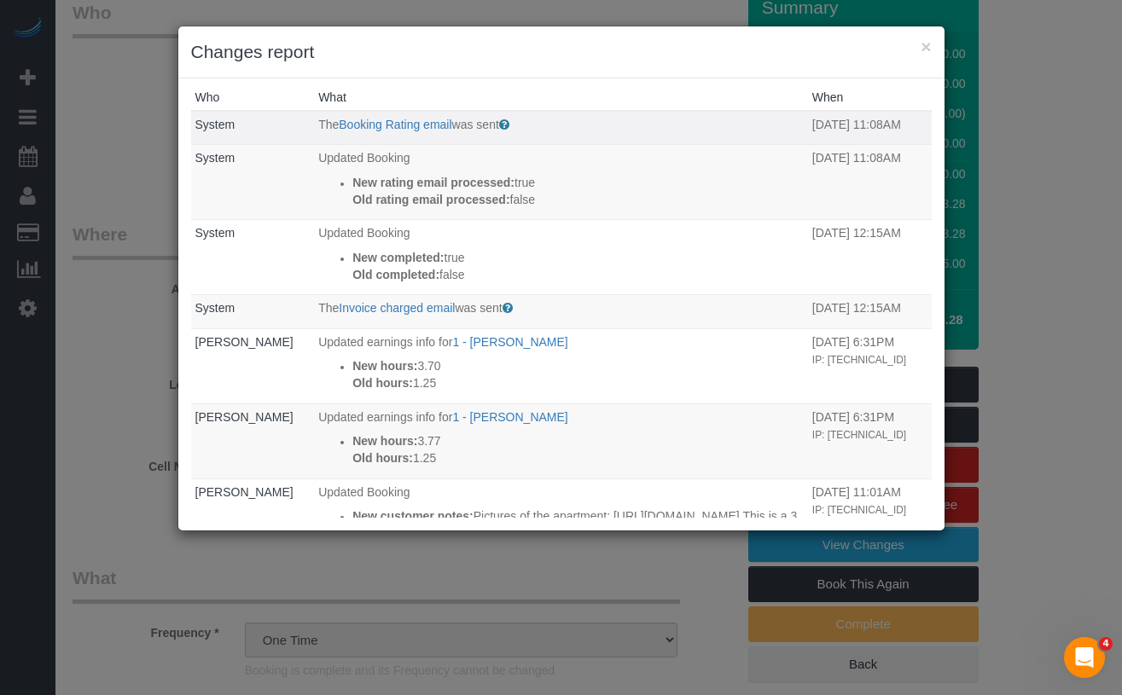
scroll to position [0, 0]
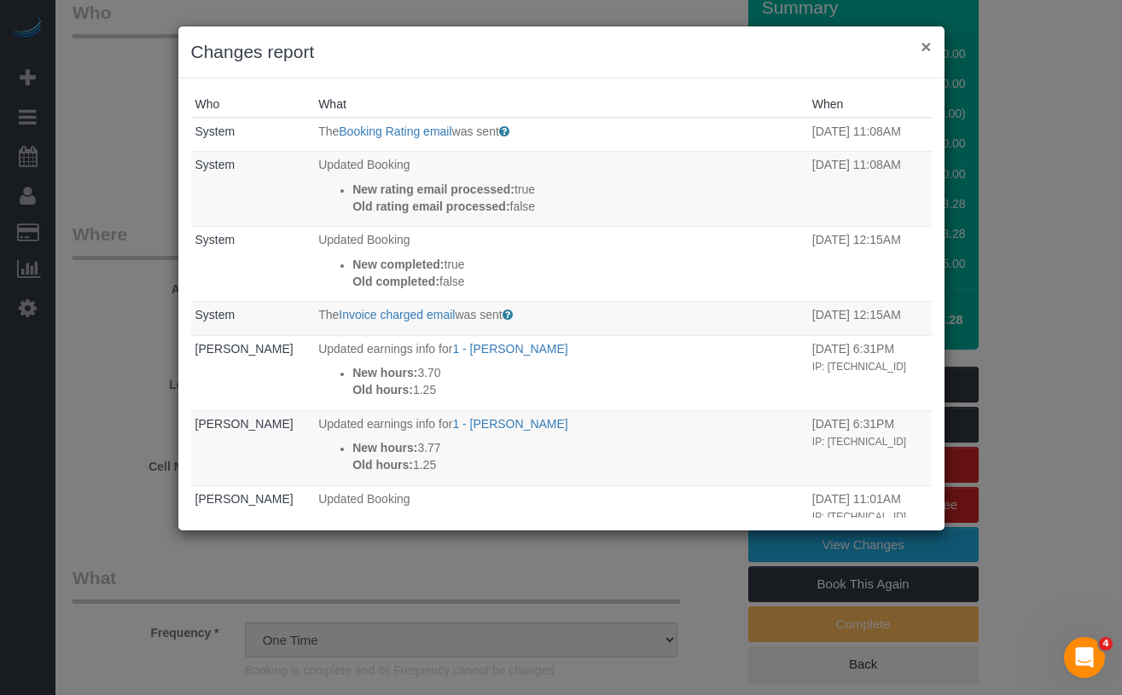
click at [930, 49] on button "×" at bounding box center [925, 47] width 10 height 18
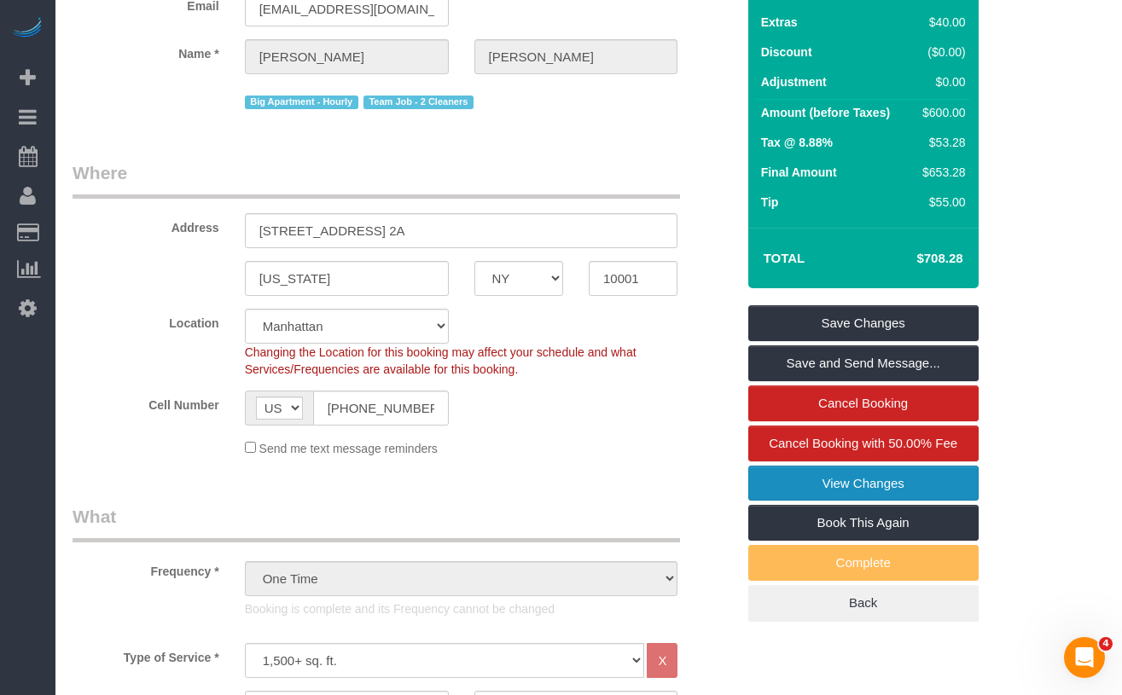
scroll to position [163, 0]
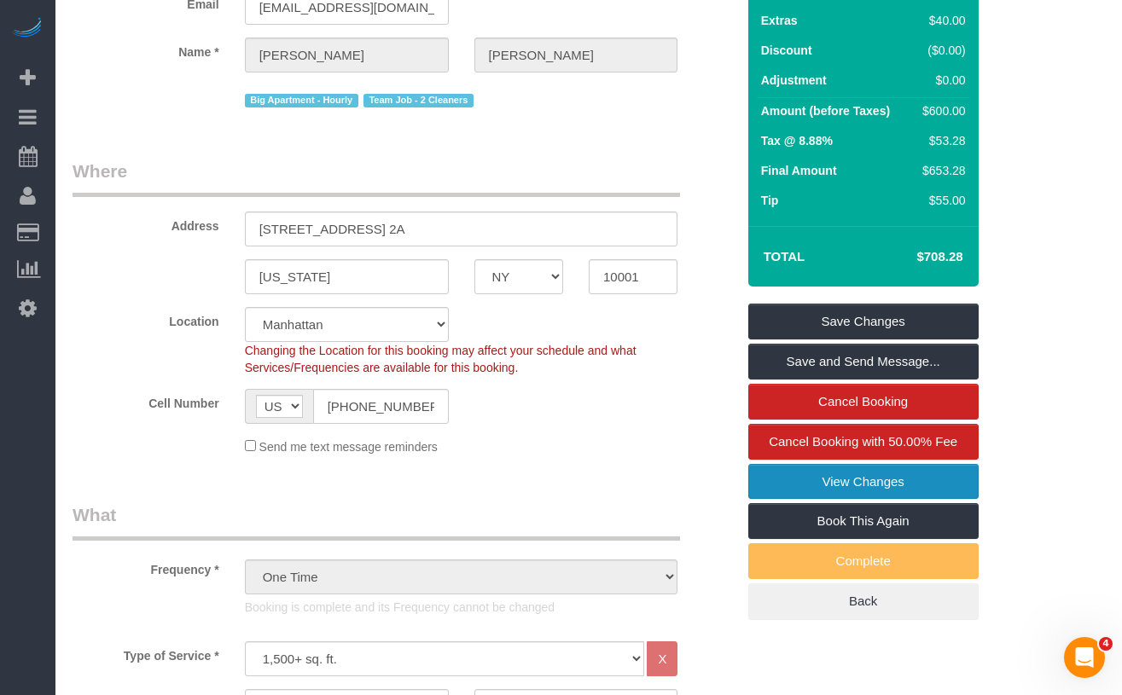
click at [801, 484] on link "View Changes" at bounding box center [863, 482] width 230 height 36
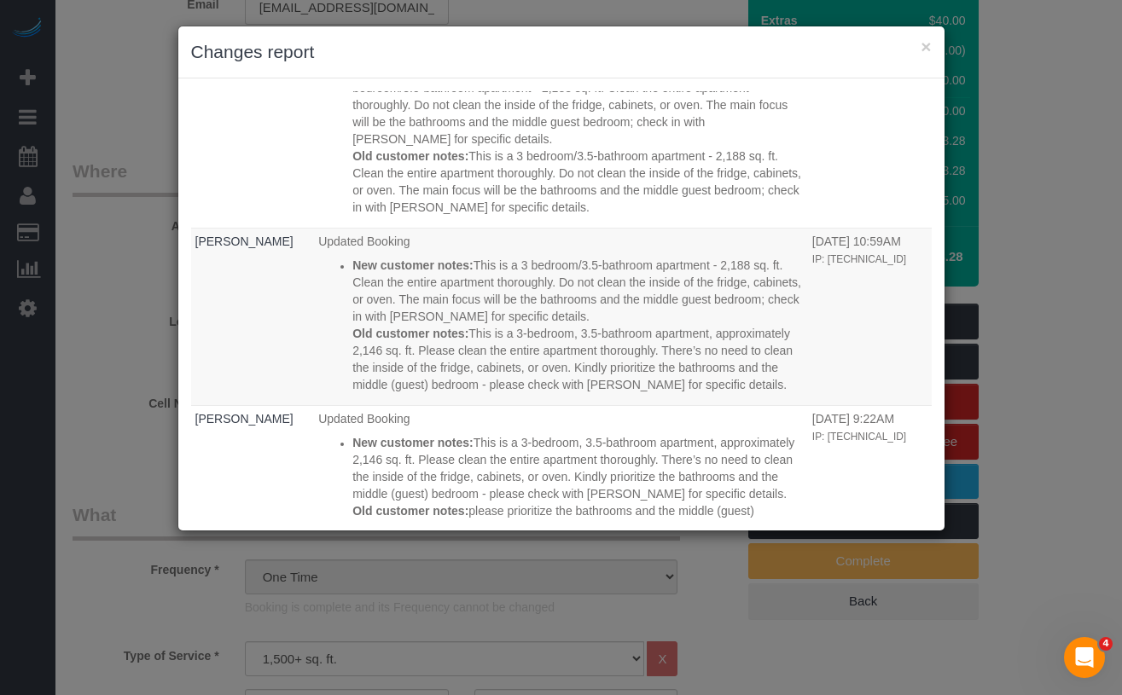
scroll to position [468, 0]
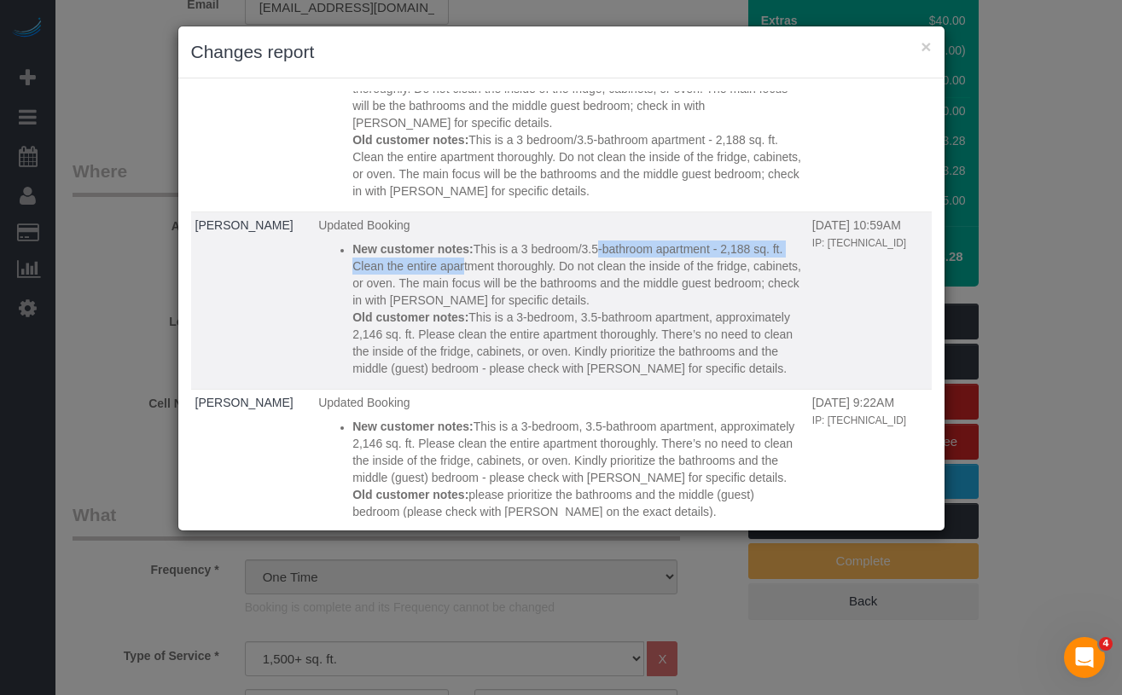
drag, startPoint x: 461, startPoint y: 284, endPoint x: 389, endPoint y: 301, distance: 74.5
click at [403, 299] on p "New customer notes: This is a 3 bedroom/3.5-bathroom apartment - 2,188 sq. ft. …" at bounding box center [577, 275] width 451 height 68
copy p "This is a 3 bedroom/3.5-bathroom apartment - 2,188 sq. ft."
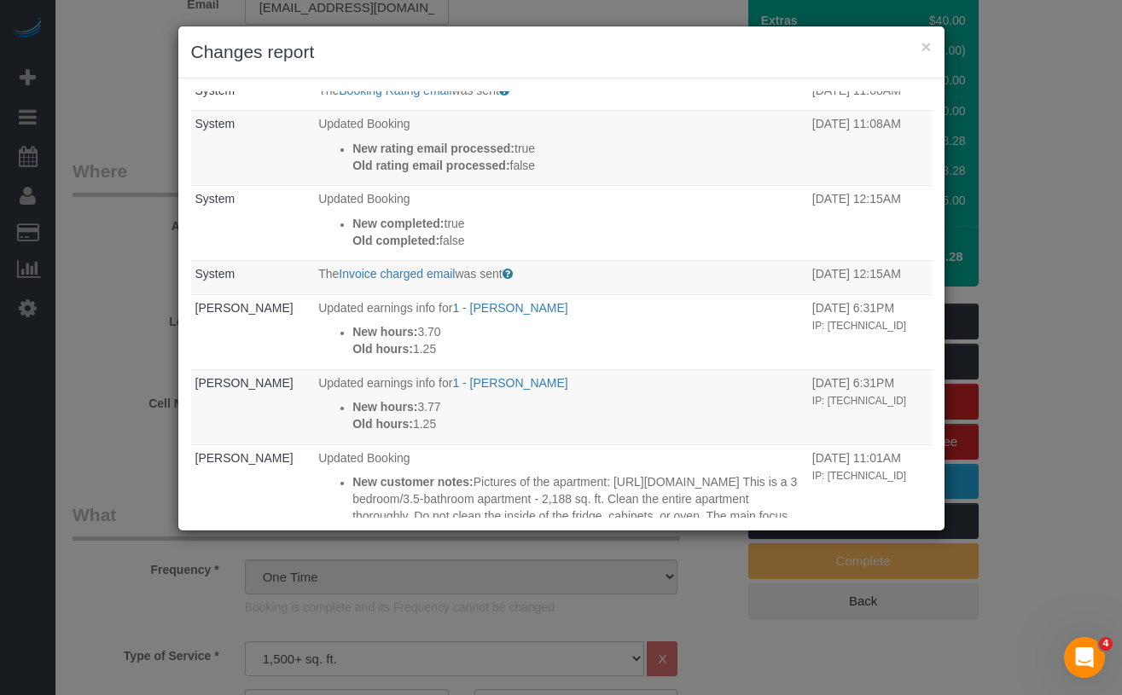
scroll to position [0, 0]
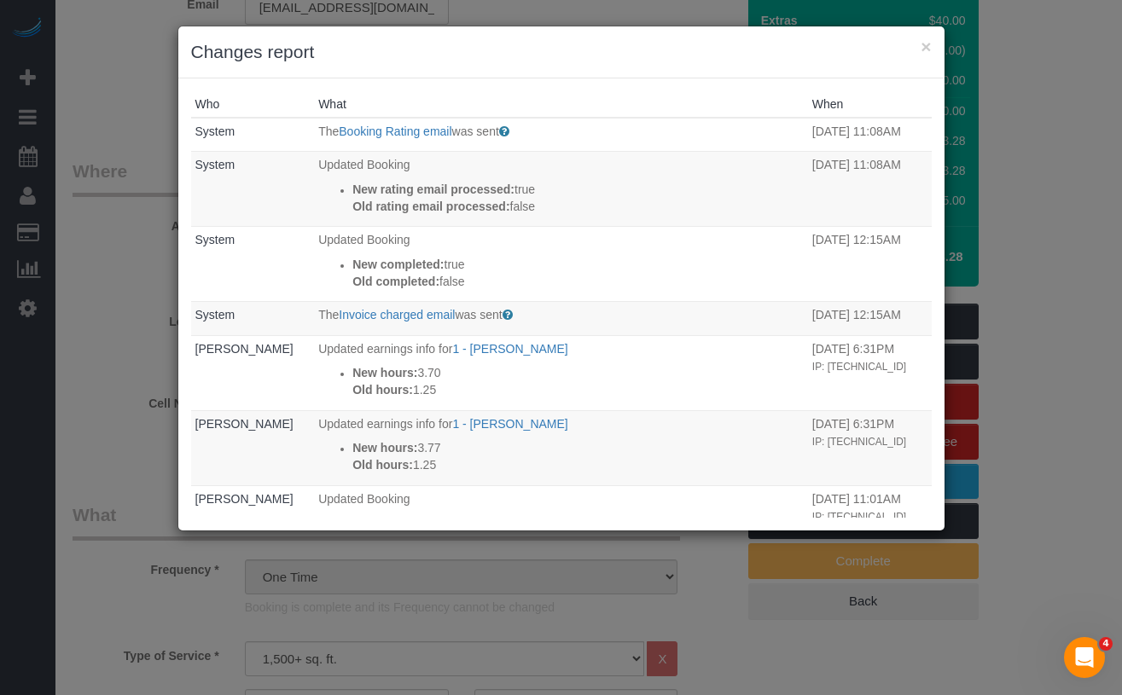
click at [154, 388] on div "× Changes report Who What When System The Booking Rating email was sent Sent to…" at bounding box center [561, 347] width 1122 height 695
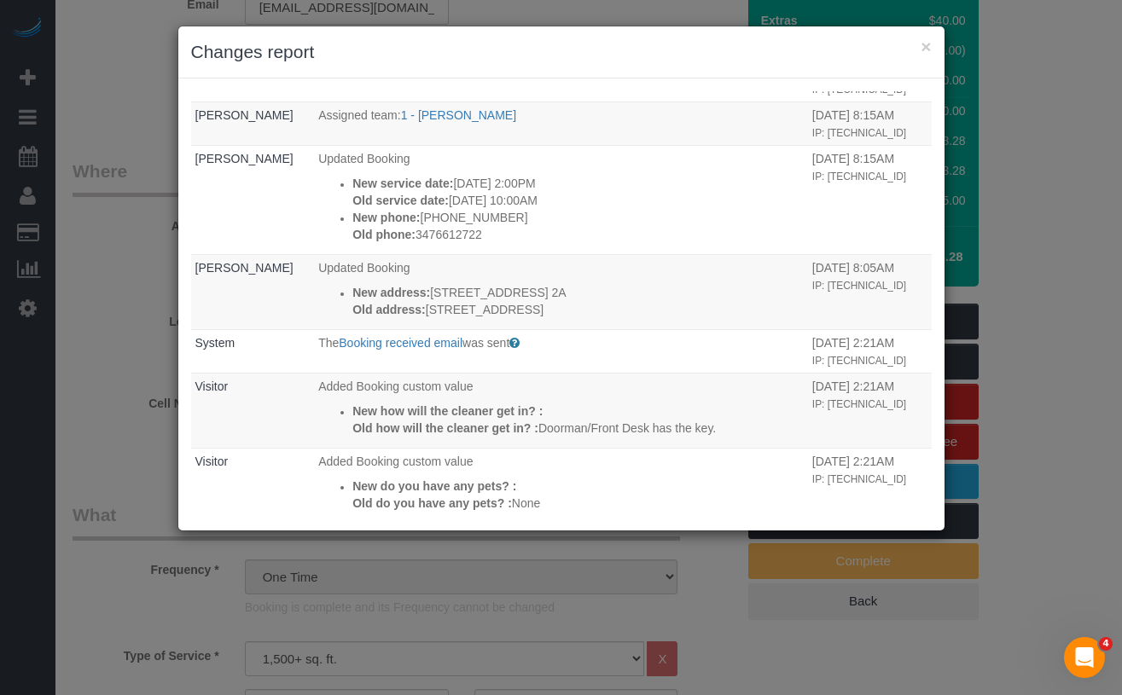
scroll to position [1544, 0]
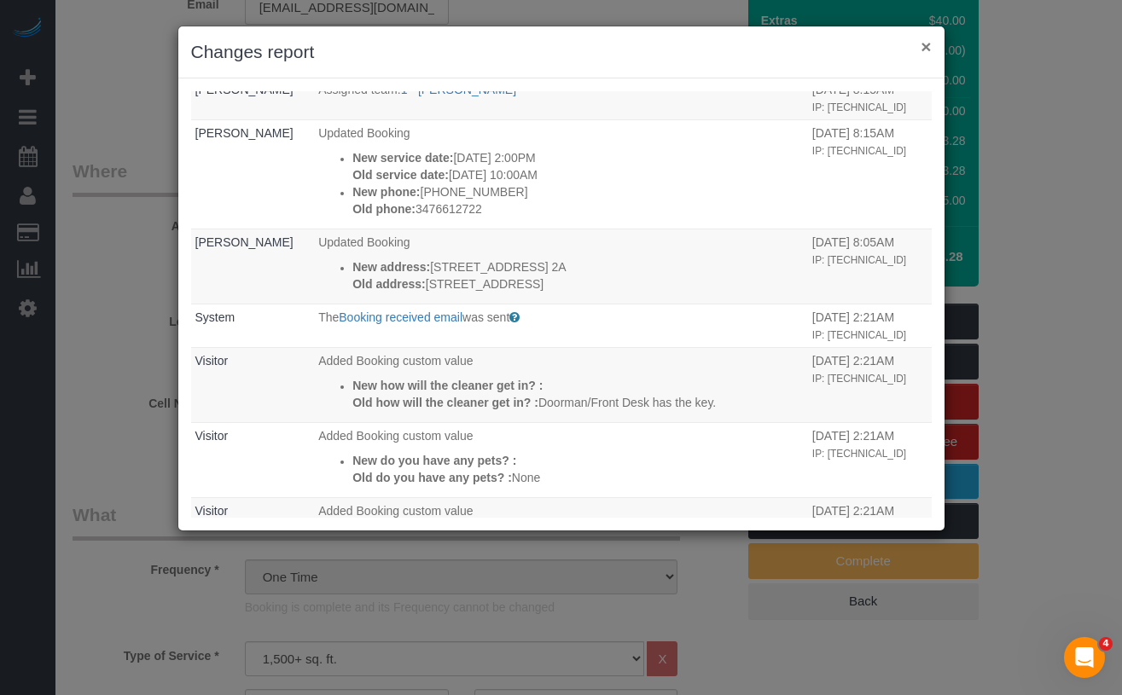
click at [922, 54] on button "×" at bounding box center [925, 47] width 10 height 18
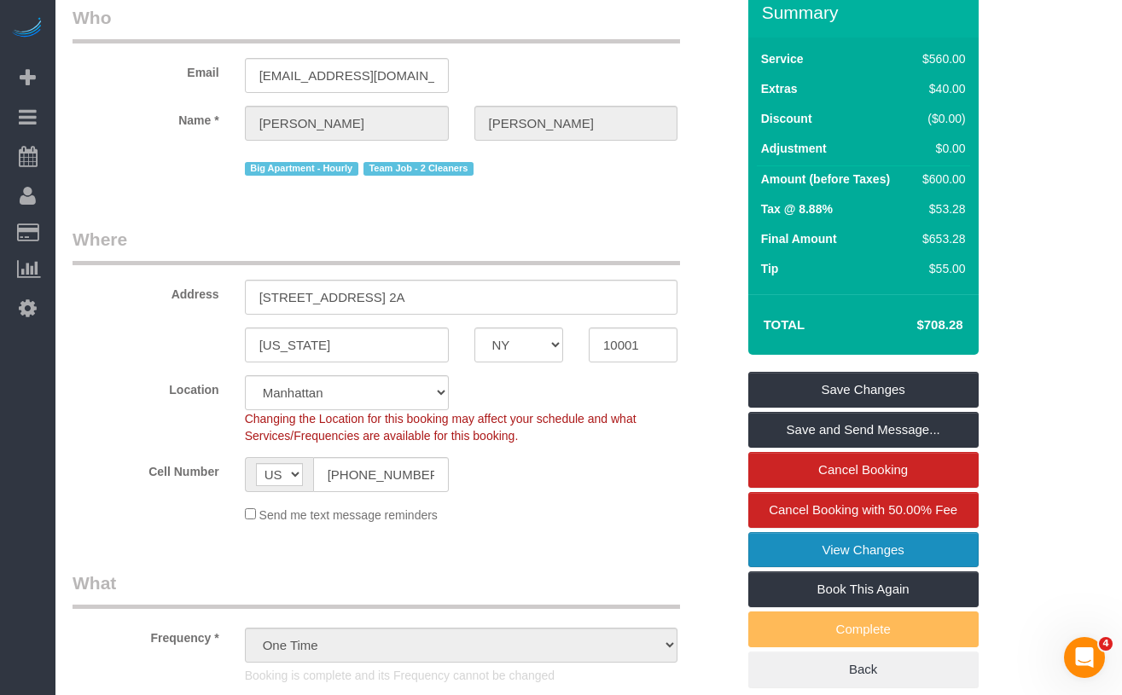
scroll to position [0, 0]
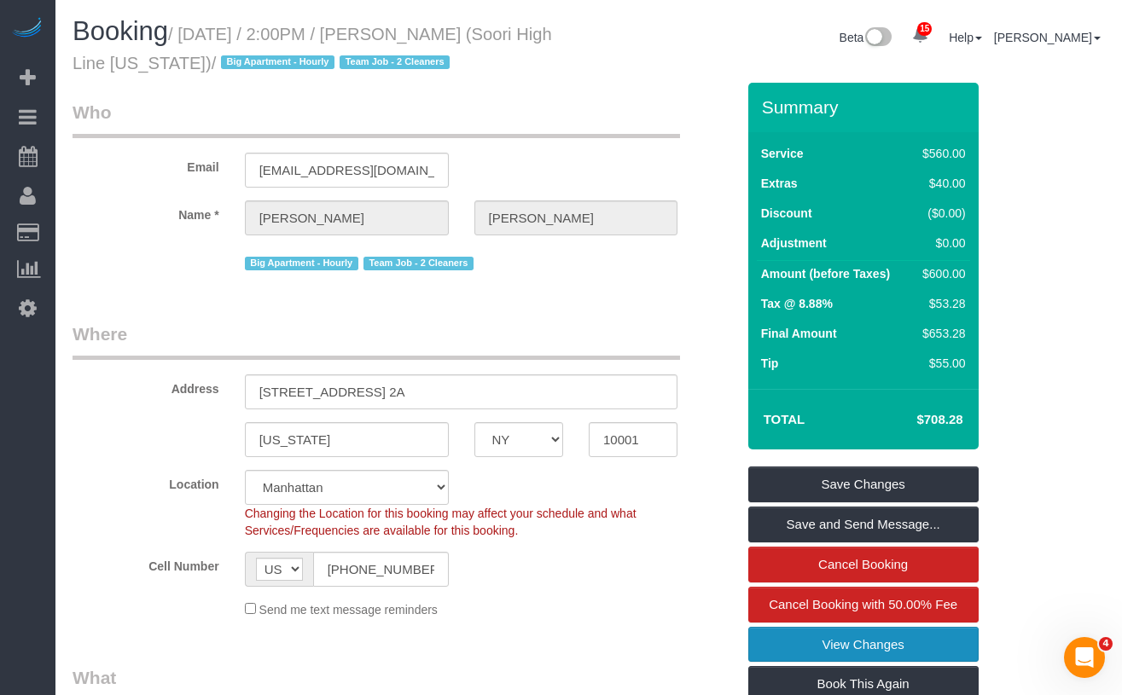
click at [820, 640] on link "View Changes" at bounding box center [863, 645] width 230 height 36
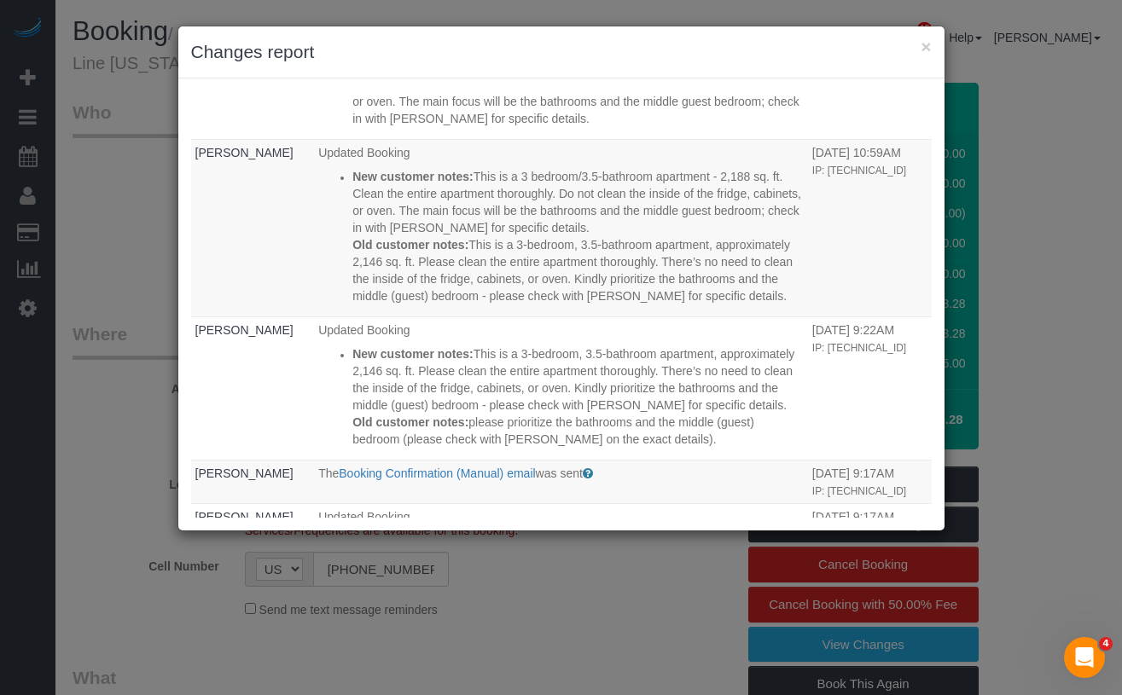
scroll to position [542, 0]
click at [114, 519] on div "× Changes report Who What When System The Booking Rating email was sent Sent to…" at bounding box center [561, 347] width 1122 height 695
click at [925, 45] on button "×" at bounding box center [925, 47] width 10 height 18
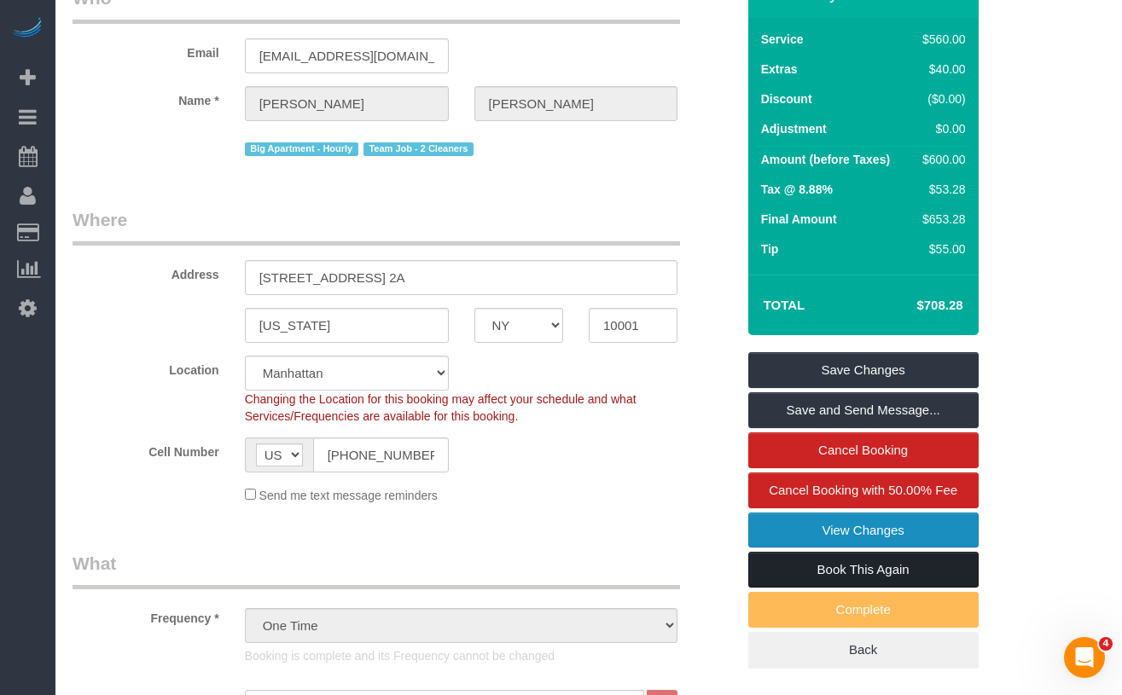
scroll to position [229, 0]
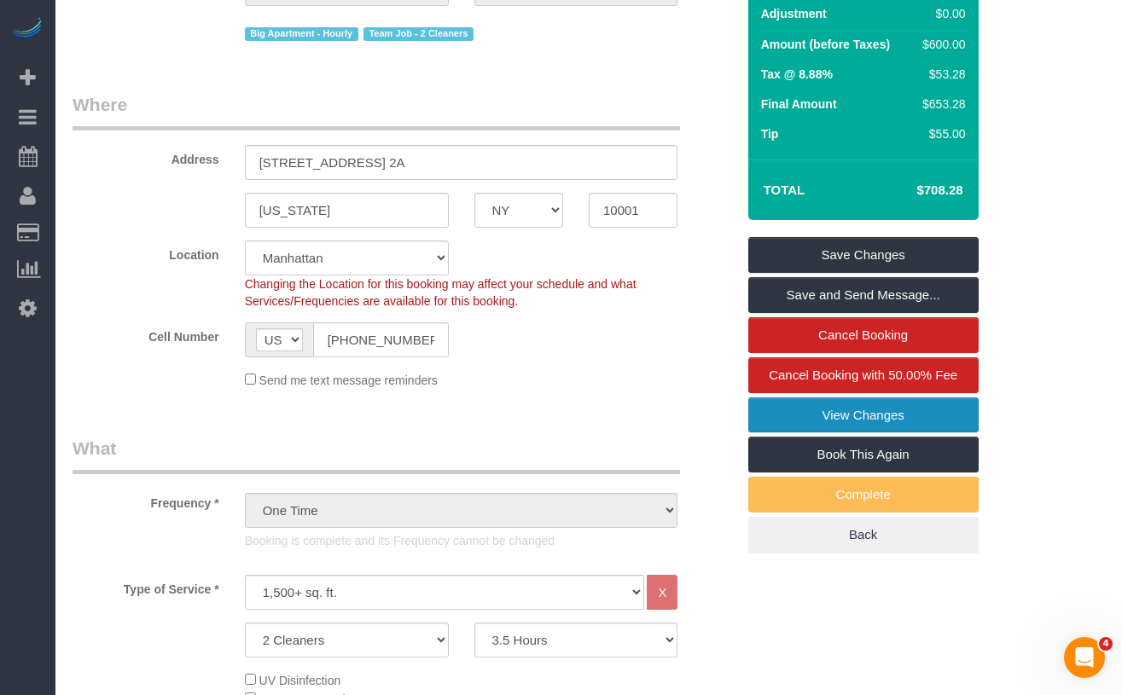
click at [822, 420] on link "View Changes" at bounding box center [863, 415] width 230 height 36
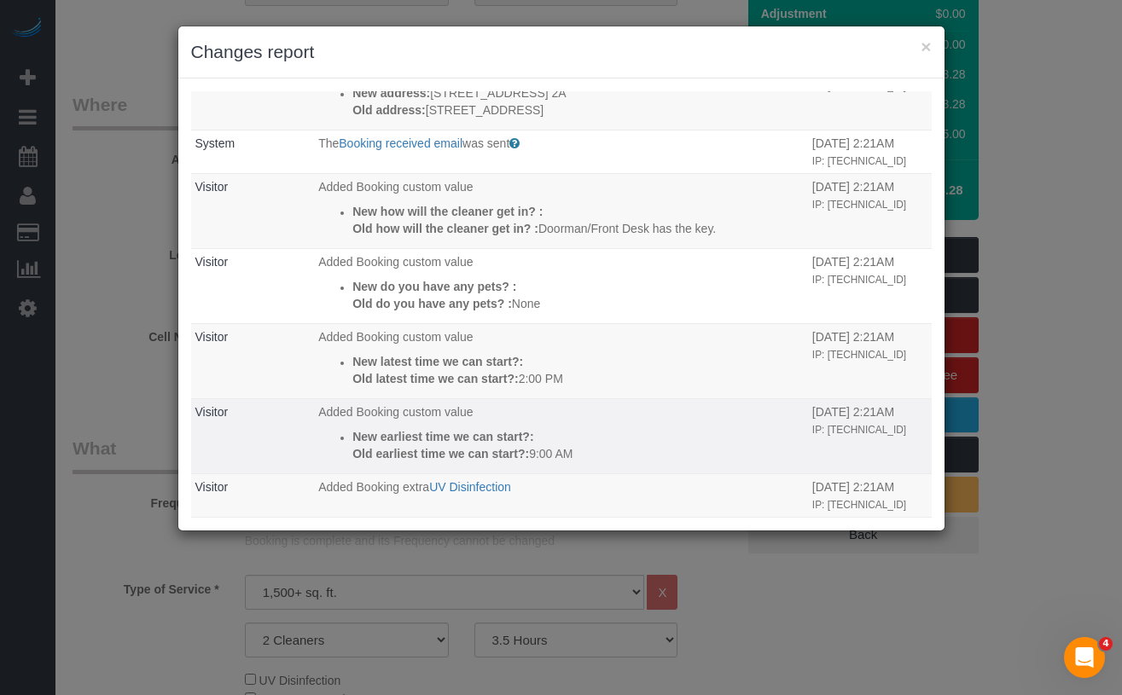
scroll to position [1930, 0]
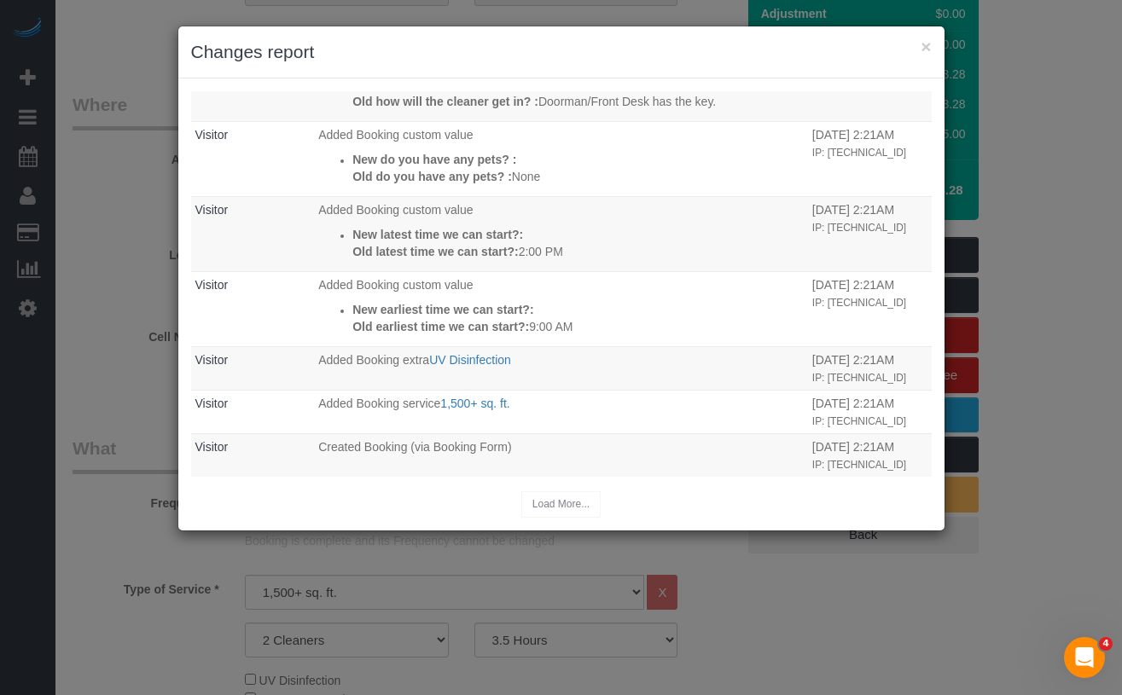
click at [142, 340] on div "× Changes report Who What When System The Booking Rating email was sent Sent to…" at bounding box center [561, 347] width 1122 height 695
drag, startPoint x: 920, startPoint y: 43, endPoint x: 893, endPoint y: 53, distance: 28.9
click at [920, 43] on button "×" at bounding box center [925, 47] width 10 height 18
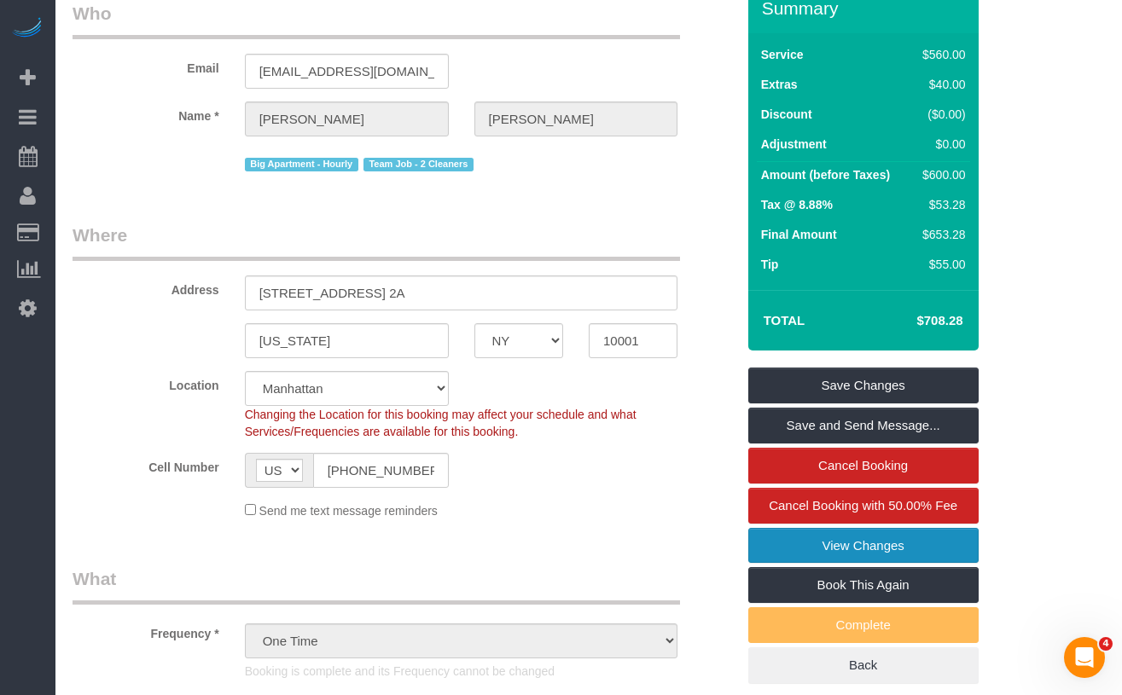
scroll to position [0, 0]
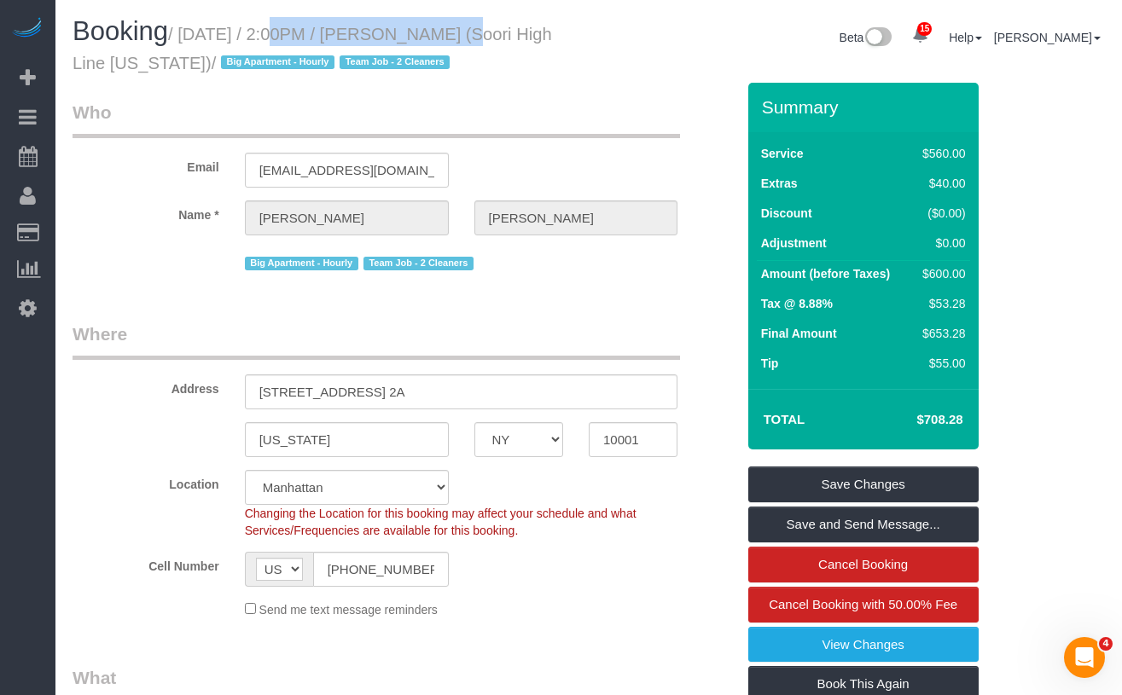
drag, startPoint x: 443, startPoint y: 32, endPoint x: 261, endPoint y: 43, distance: 182.0
click at [266, 44] on h1 "Booking / September 03, 2025 / 2:00PM / Joshua Salcedo (Soori High Line New Yor…" at bounding box center [323, 46] width 503 height 58
click at [216, 35] on small "/ September 03, 2025 / 2:00PM / Joshua Salcedo (Soori High Line New York) / Big…" at bounding box center [311, 49] width 479 height 48
drag, startPoint x: 442, startPoint y: 38, endPoint x: 559, endPoint y: 39, distance: 117.7
click at [490, 41] on small "/ September 03, 2025 / 2:00PM / Joshua Salcedo (Soori High Line New York) / Big…" at bounding box center [311, 49] width 479 height 48
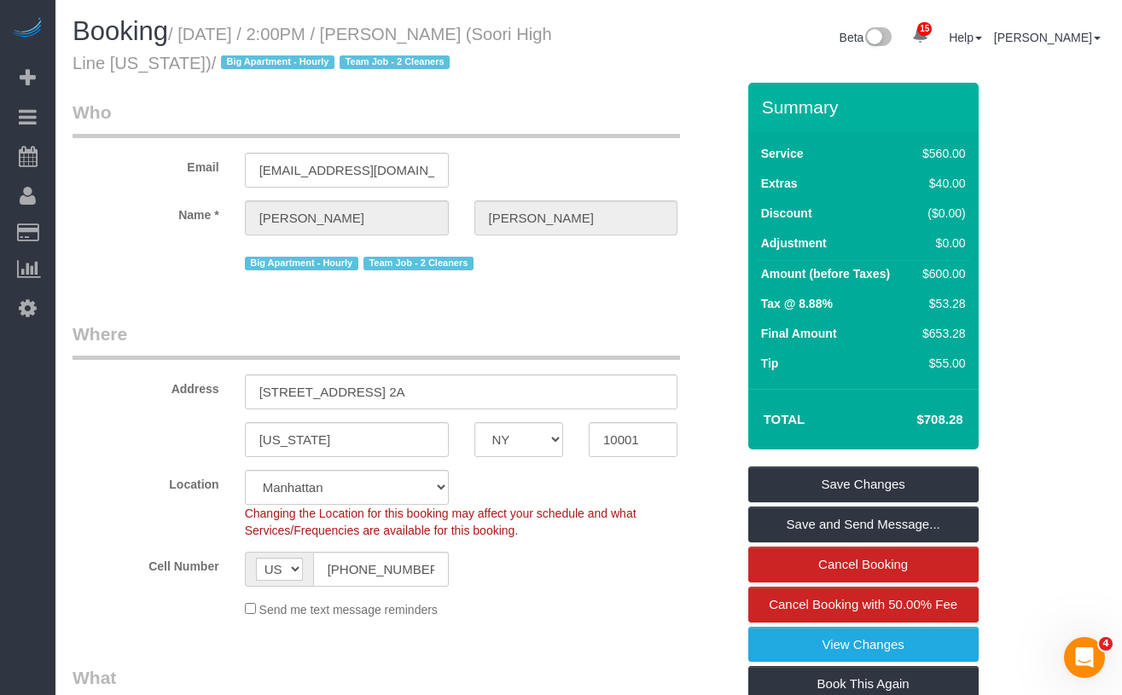
click at [574, 40] on h1 "Booking / September 03, 2025 / 2:00PM / Joshua Salcedo (Soori High Line New Yor…" at bounding box center [323, 46] width 503 height 58
drag, startPoint x: 556, startPoint y: 37, endPoint x: 443, endPoint y: 43, distance: 112.8
click at [443, 43] on h1 "Booking / September 03, 2025 / 2:00PM / Joshua Salcedo (Soori High Line New Yor…" at bounding box center [323, 46] width 503 height 58
drag, startPoint x: 441, startPoint y: 39, endPoint x: 565, endPoint y: 40, distance: 123.7
click at [571, 40] on h1 "Booking / September 03, 2025 / 2:00PM / Joshua Salcedo (Soori High Line New Yor…" at bounding box center [323, 46] width 503 height 58
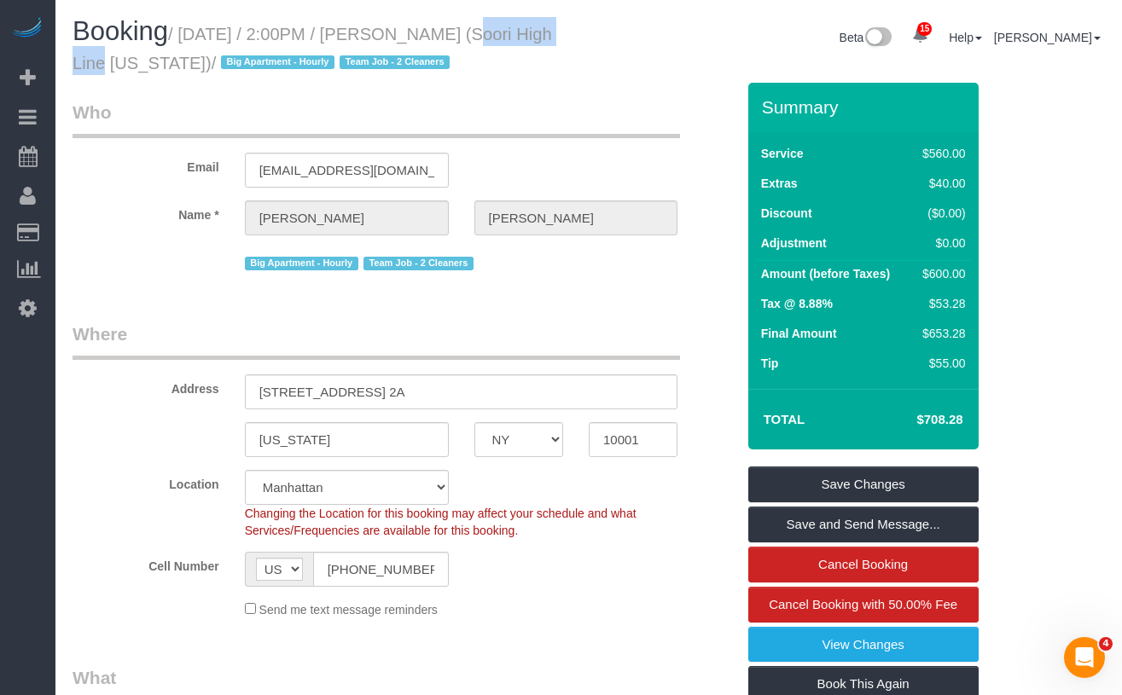
copy small "Joshua Salcedo"
drag, startPoint x: 488, startPoint y: 37, endPoint x: 380, endPoint y: 43, distance: 108.5
click at [488, 37] on small "/ September 03, 2025 / 2:00PM / Joshua Salcedo (Soori High Line New York) / Big…" at bounding box center [311, 49] width 479 height 48
click at [377, 44] on h1 "Booking / September 03, 2025 / 2:00PM / Joshua Salcedo (Soori High Line New Yor…" at bounding box center [323, 46] width 503 height 58
drag, startPoint x: 575, startPoint y: 38, endPoint x: 442, endPoint y: 35, distance: 133.1
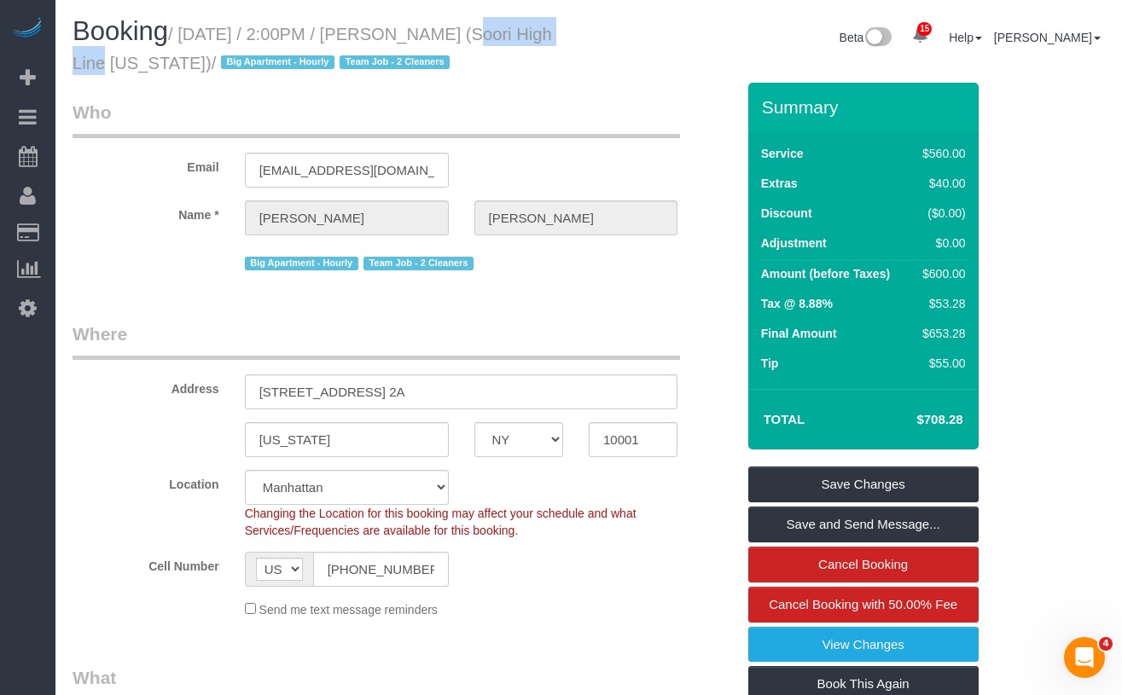
click at [442, 35] on h1 "Booking / September 03, 2025 / 2:00PM / Joshua Salcedo (Soori High Line New Yor…" at bounding box center [323, 46] width 503 height 58
copy small "Joshua Salcedo"
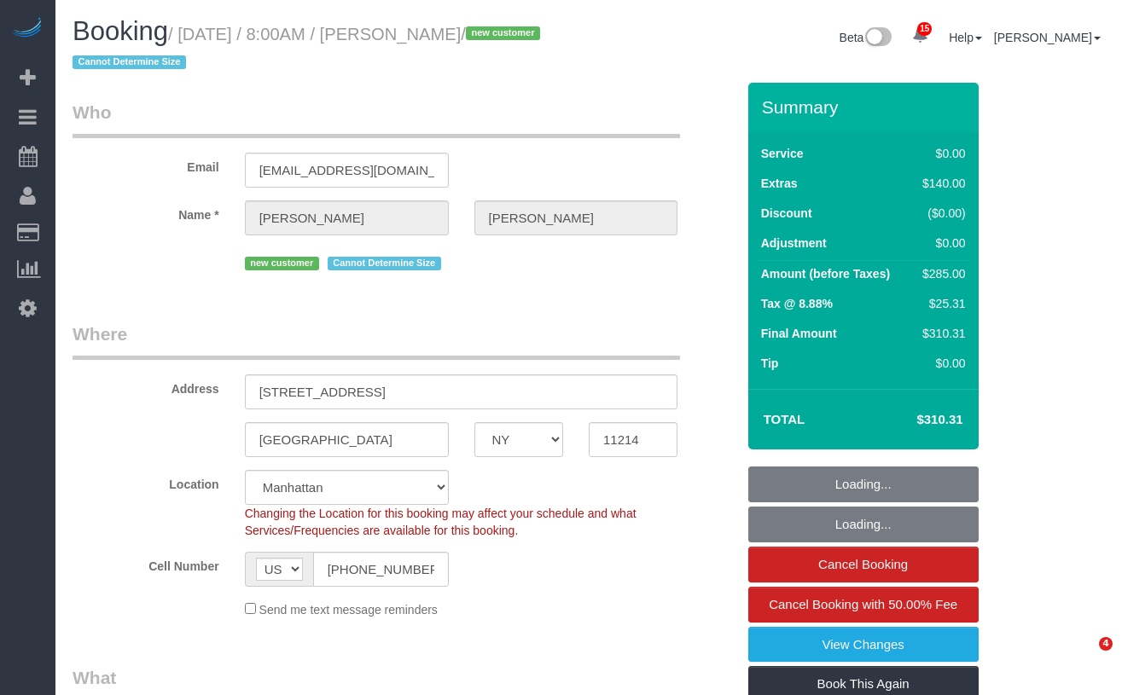
select select "NY"
select select "1"
select select "spot1"
select select "number:56"
select select "number:69"
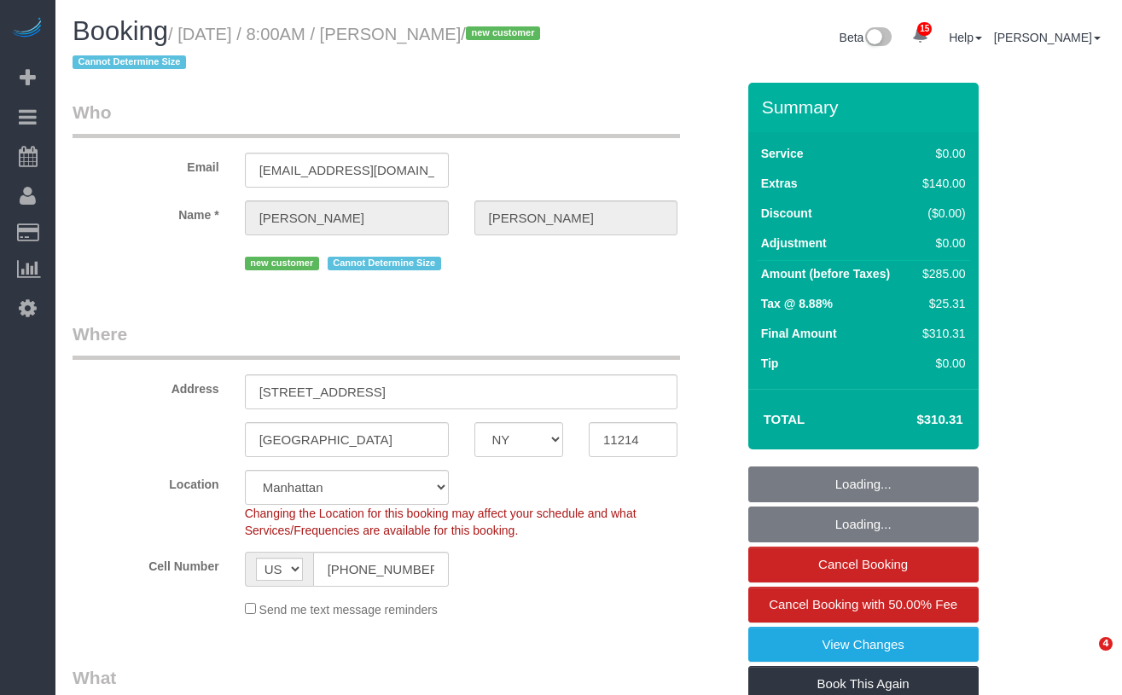
select select "number:15"
select select "number:5"
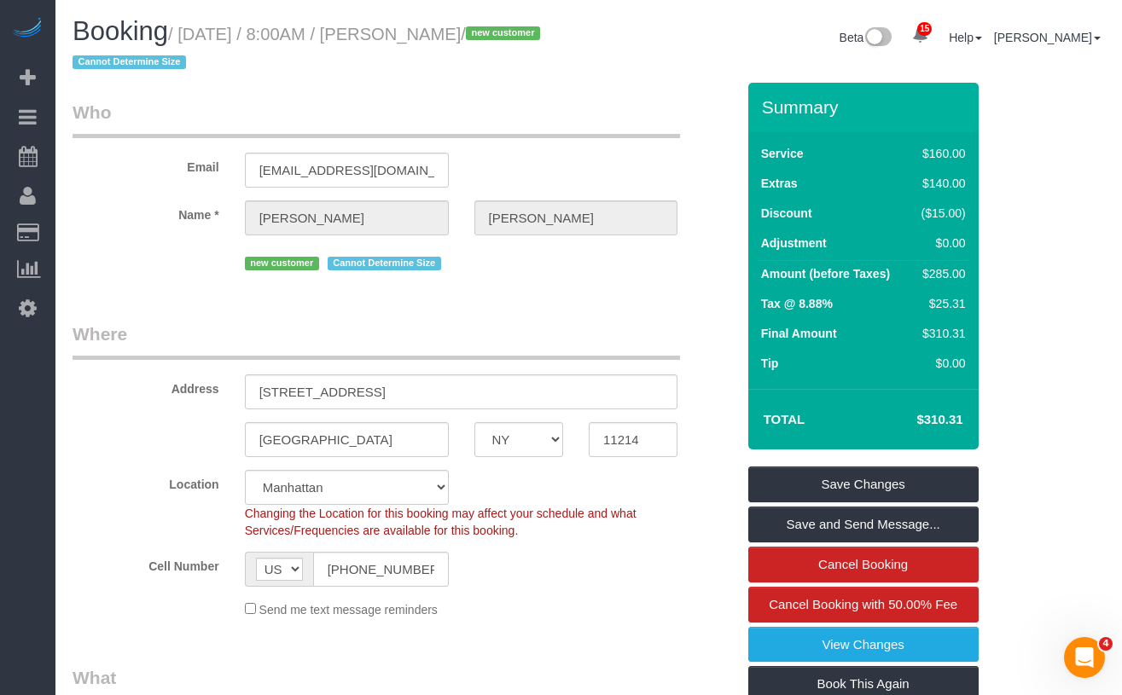
drag, startPoint x: 546, startPoint y: 35, endPoint x: 194, endPoint y: 38, distance: 351.4
click at [194, 38] on small "/ September 10, 2025 / 8:00AM / Stephanie Liu / new customer Cannot Determine S…" at bounding box center [308, 49] width 472 height 48
copy small "September 10, 2025 / 8:00AM / Stephanie Liu"
